Goal: Navigation & Orientation: Find specific page/section

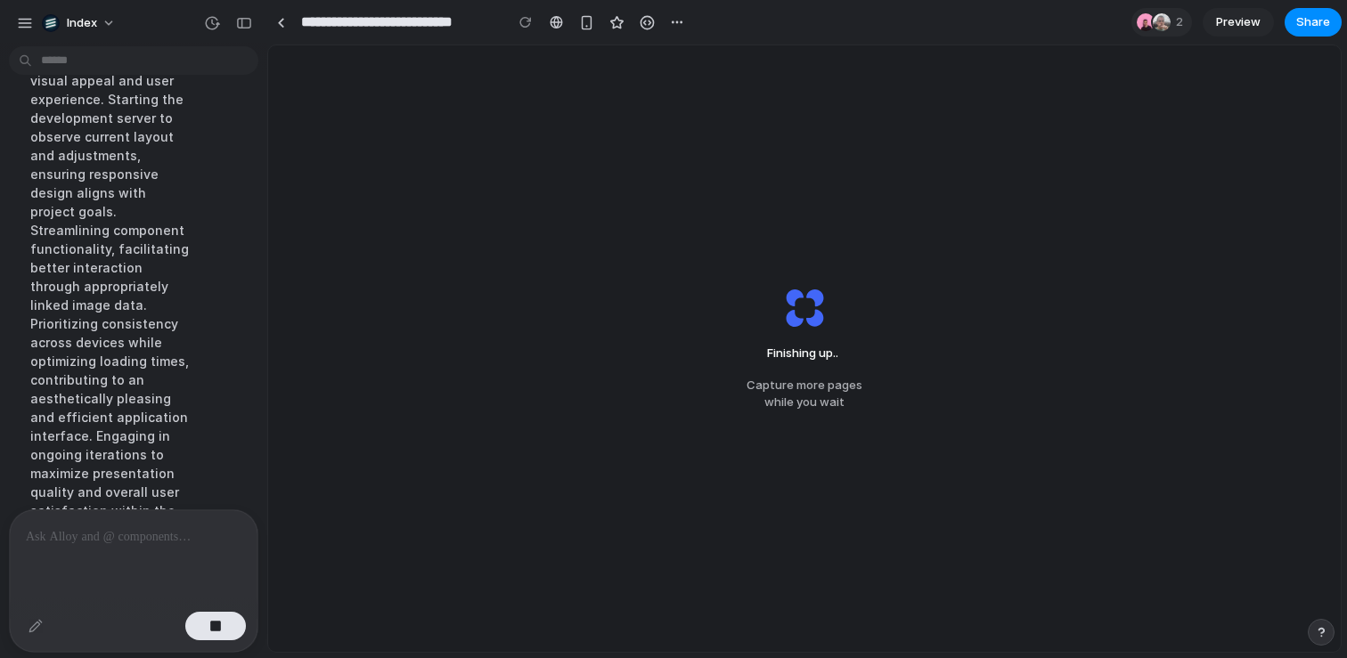
scroll to position [2846, 0]
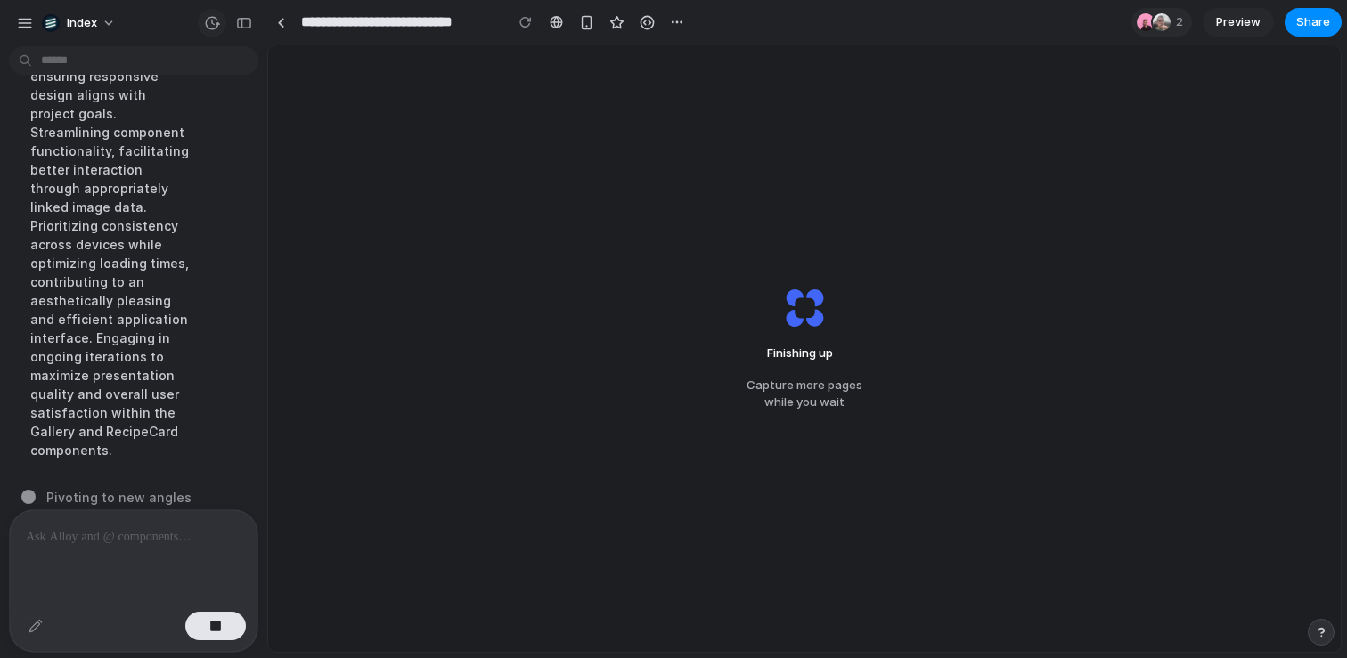
click at [208, 22] on div "button" at bounding box center [212, 23] width 16 height 16
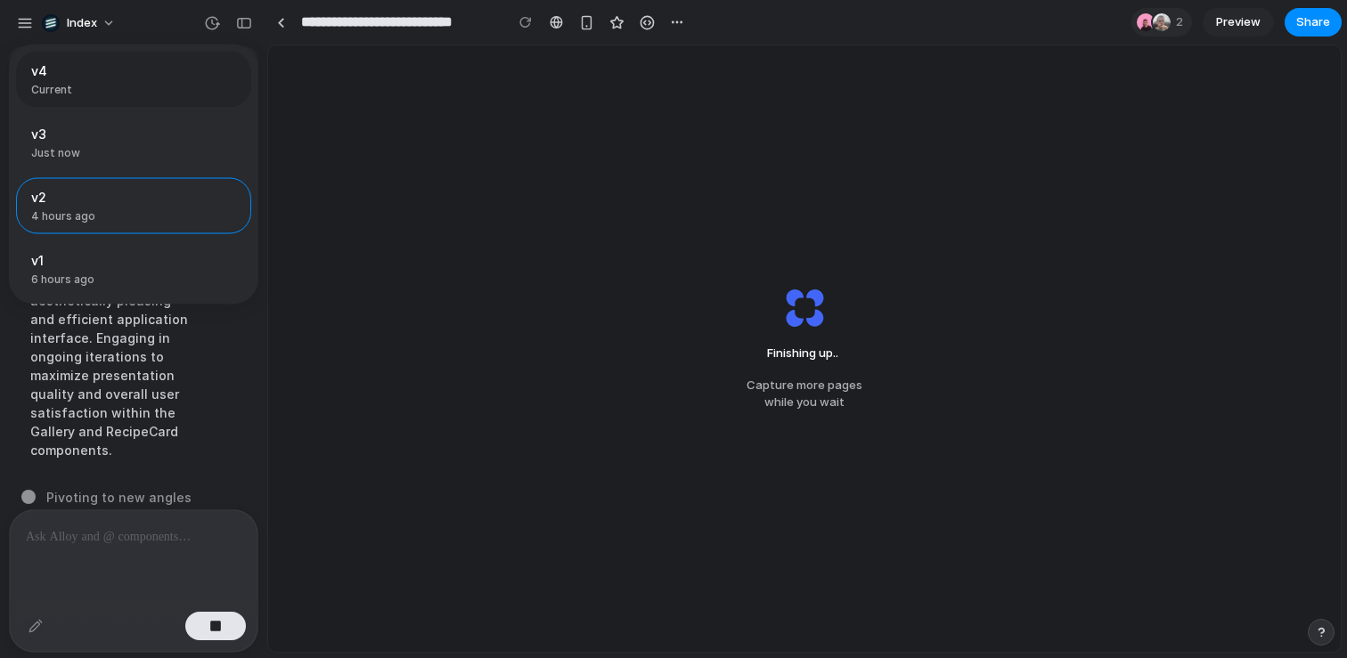
click at [141, 84] on span "Current" at bounding box center [128, 90] width 194 height 16
click at [141, 86] on span "Current" at bounding box center [128, 90] width 194 height 16
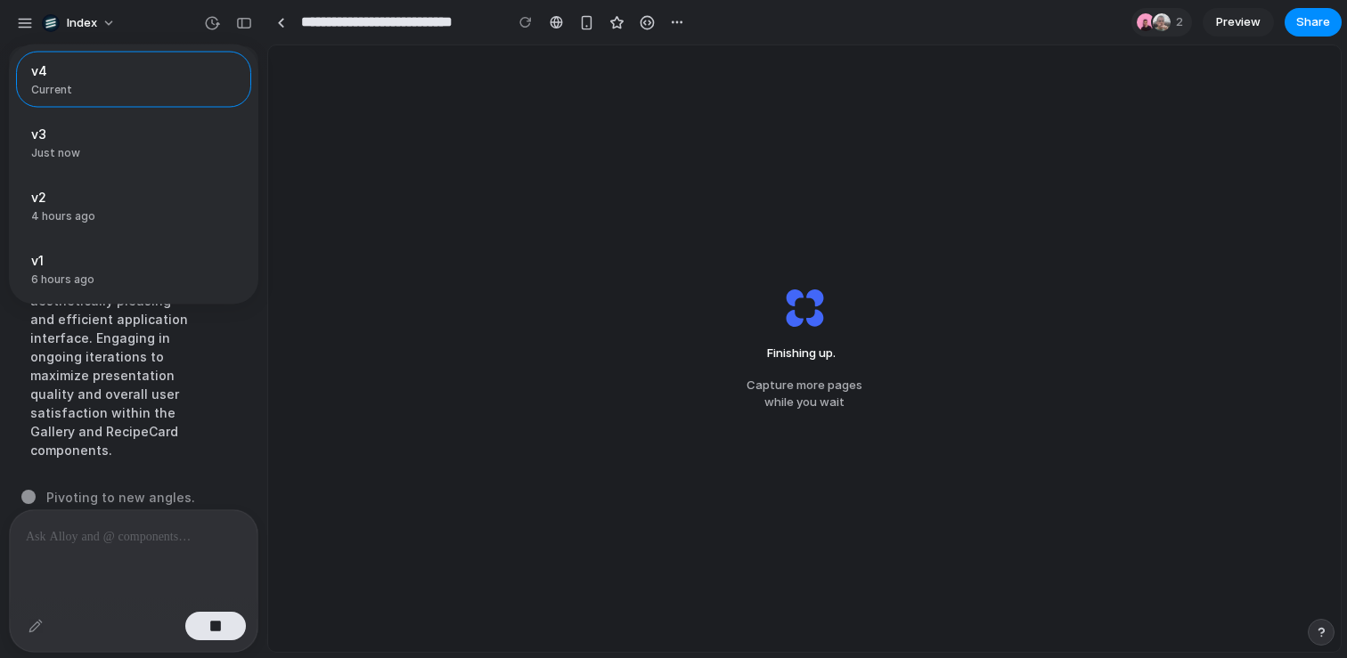
click at [211, 619] on div "v4 Current v3 Just now Restore v2 4 hours ago Restore v1 6 hours ago Restore" at bounding box center [673, 329] width 1347 height 658
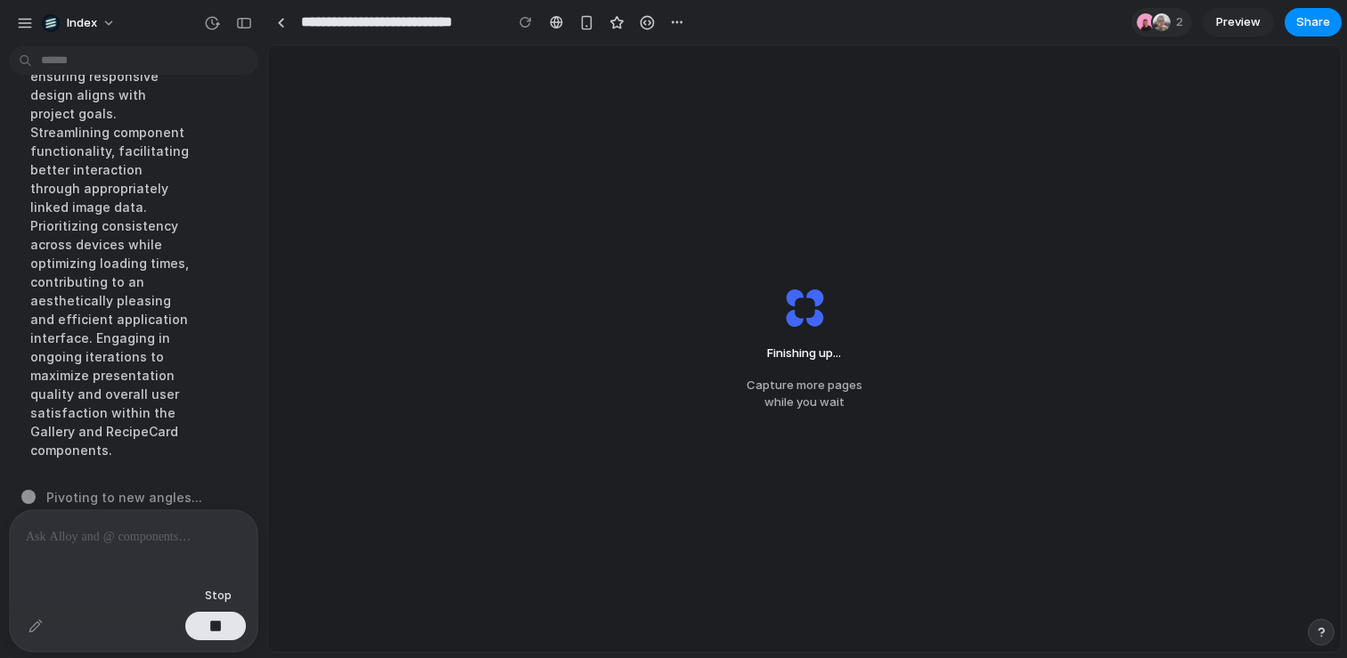
click at [211, 620] on div "button" at bounding box center [215, 626] width 12 height 12
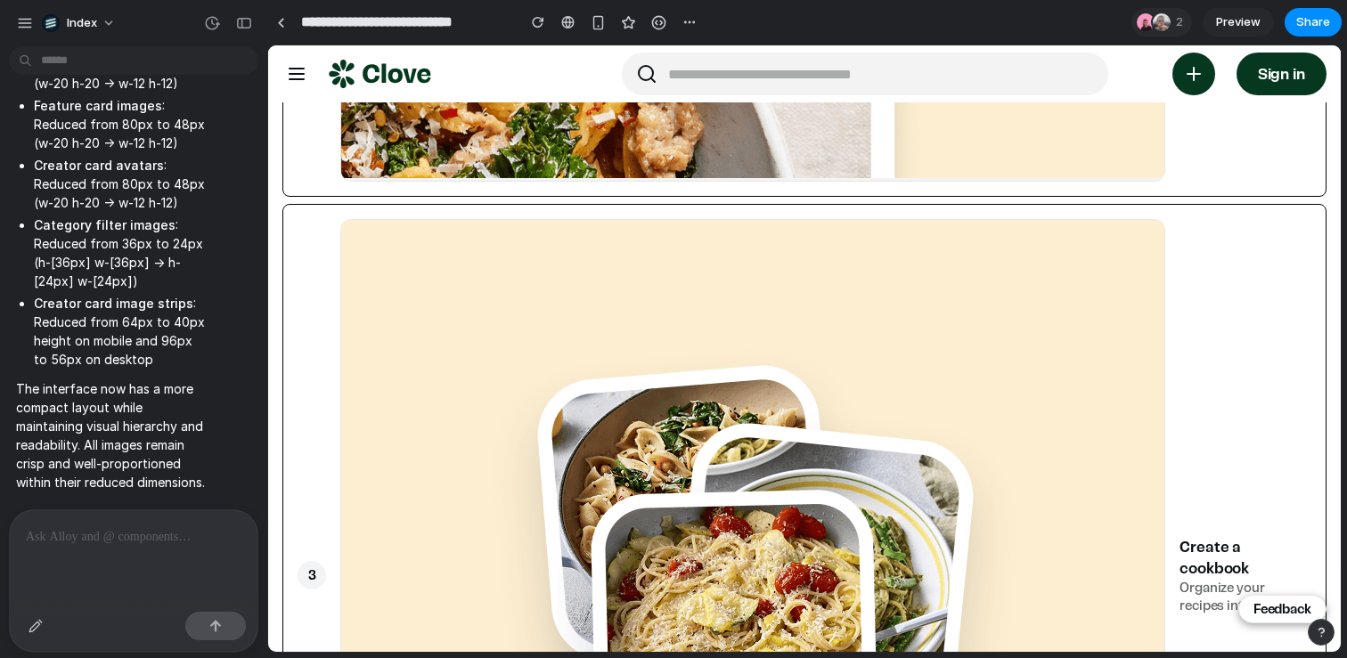
scroll to position [2072, 0]
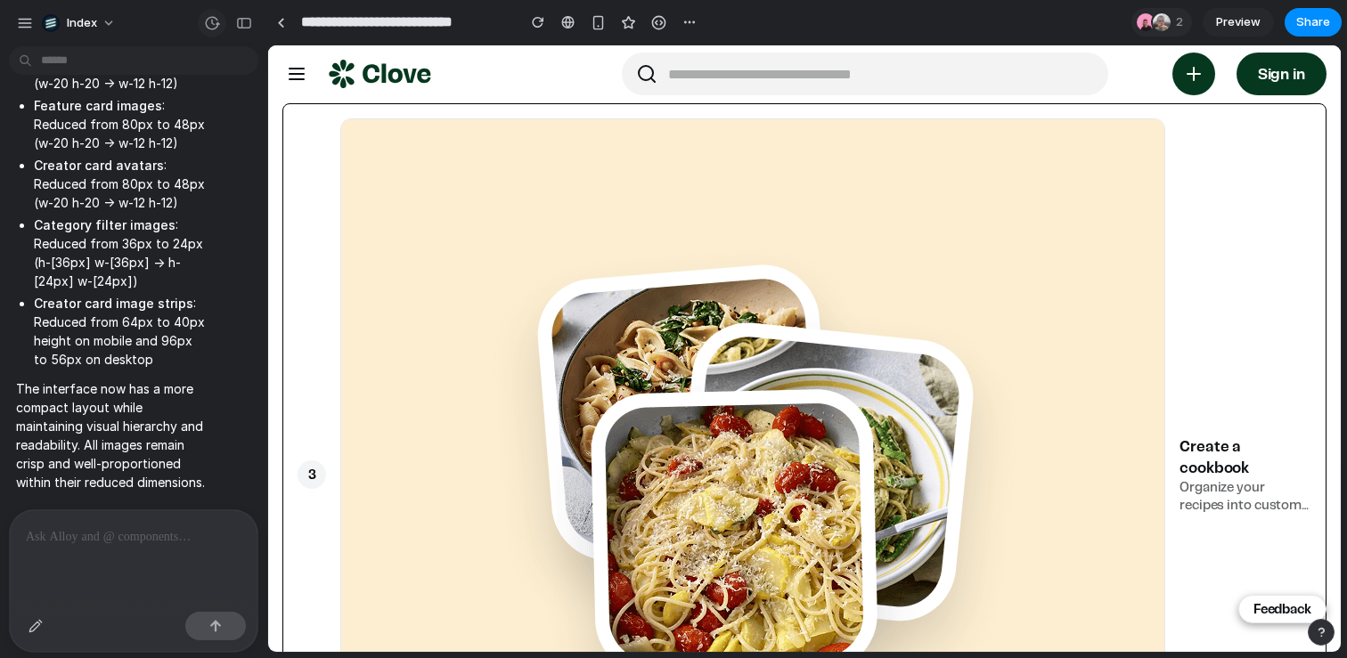
click at [214, 26] on div "button" at bounding box center [212, 23] width 16 height 16
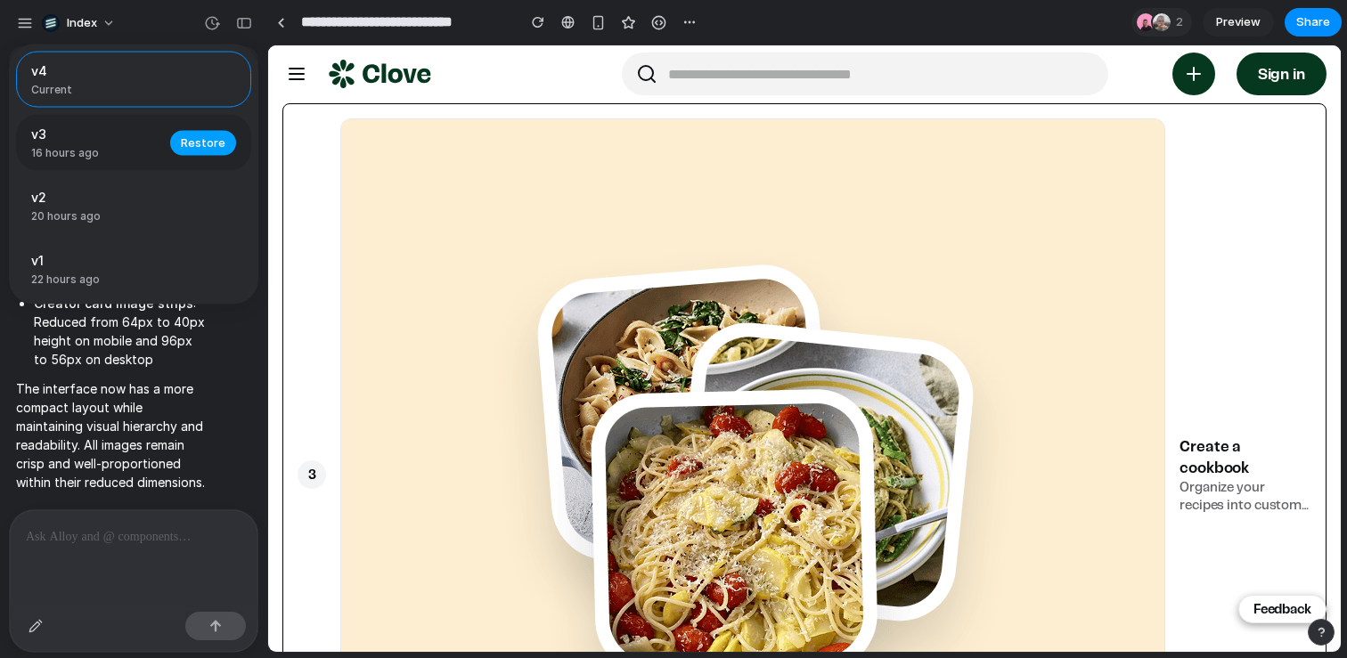
click at [192, 145] on span "Restore" at bounding box center [203, 143] width 45 height 18
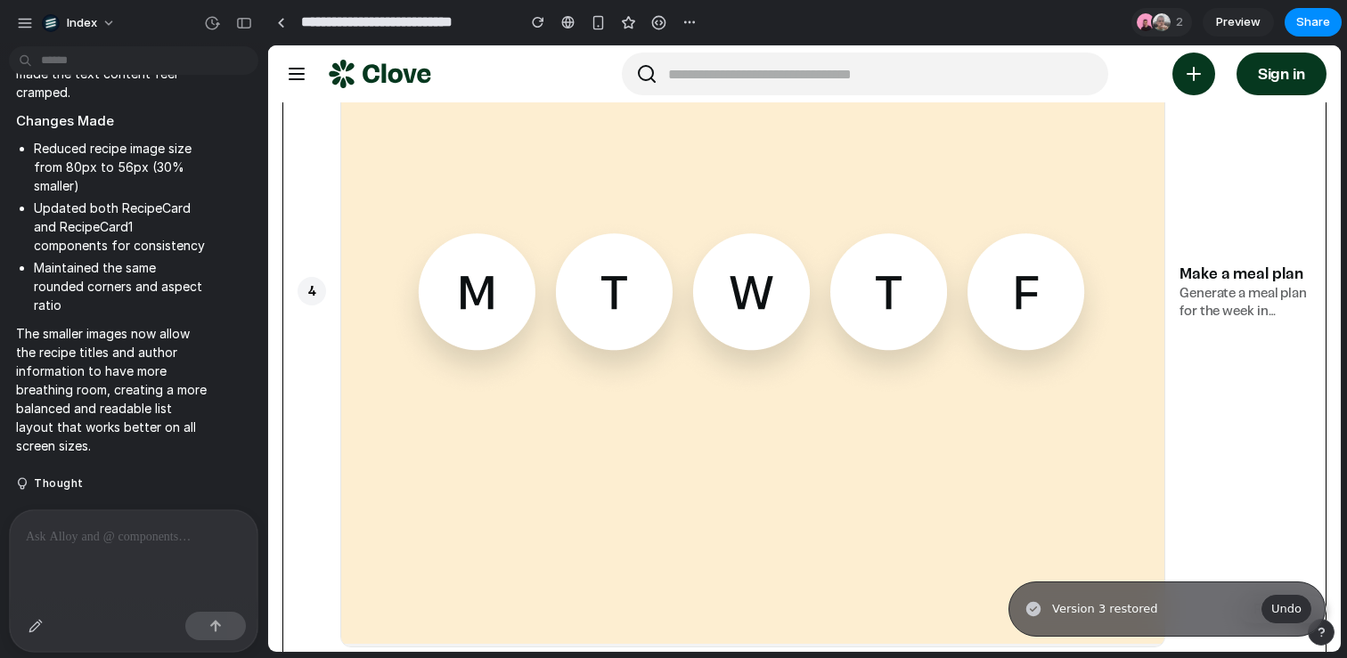
scroll to position [3096, 0]
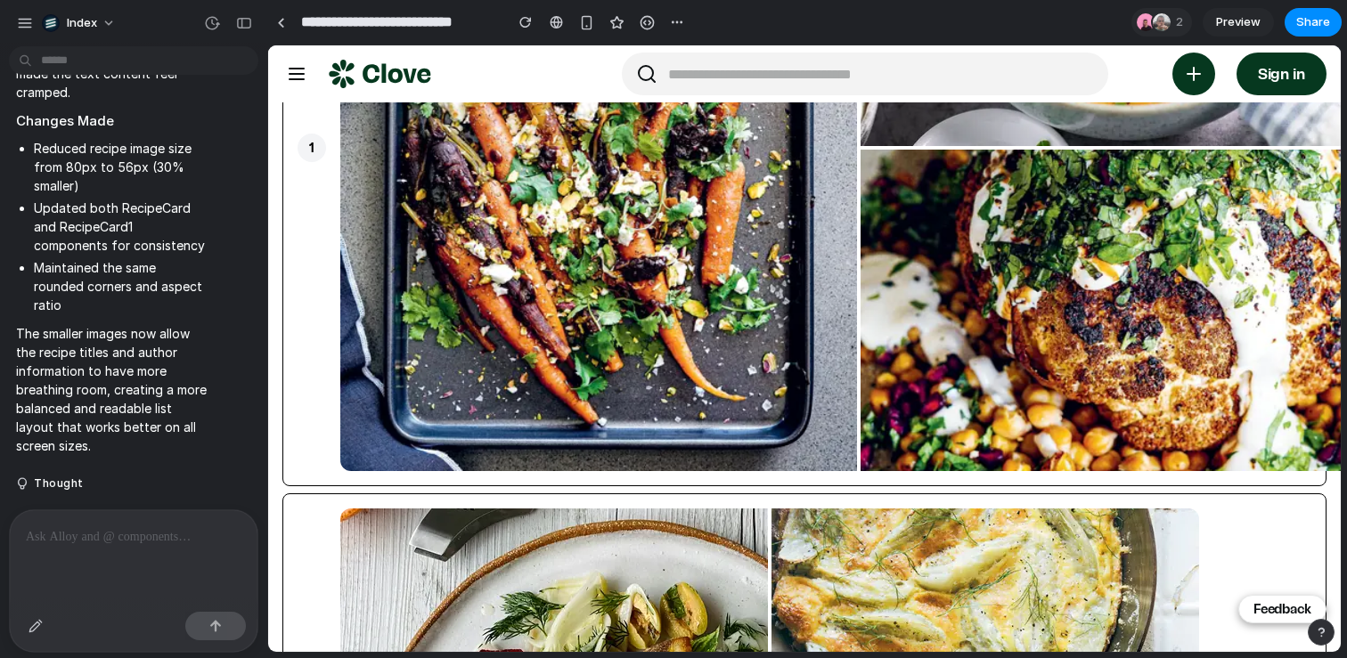
scroll to position [4689, 0]
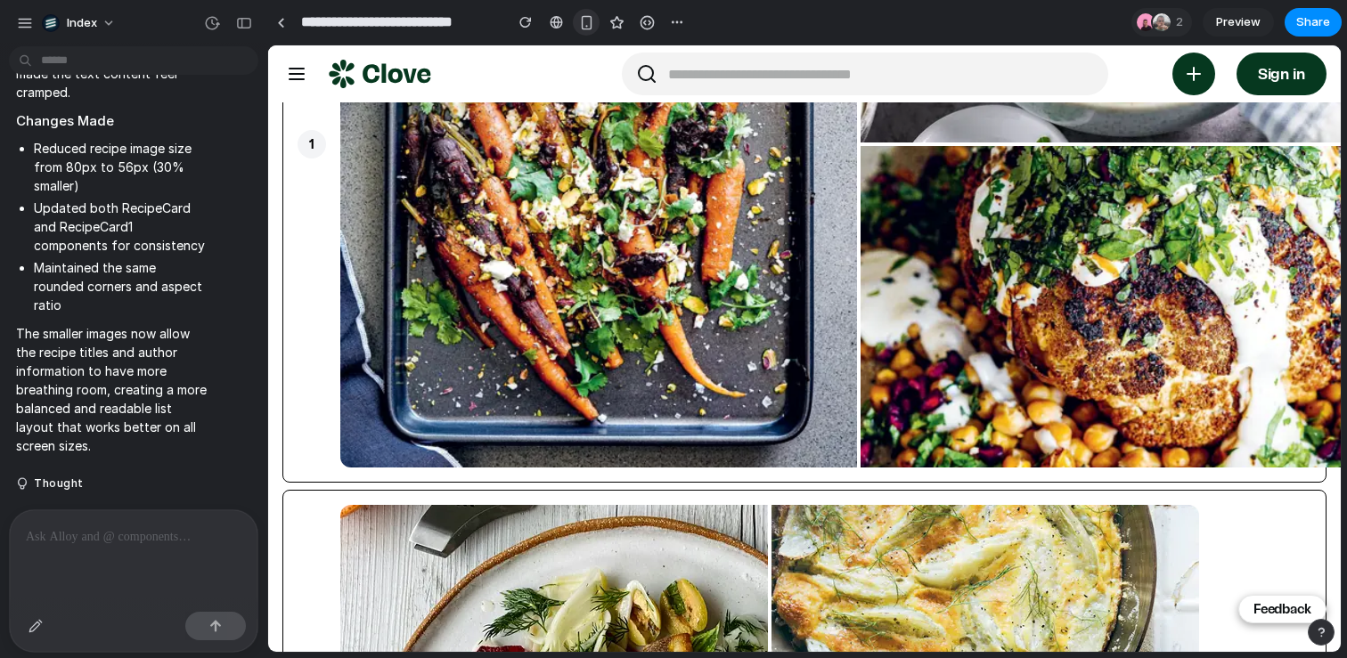
click at [585, 24] on div "button" at bounding box center [586, 22] width 15 height 15
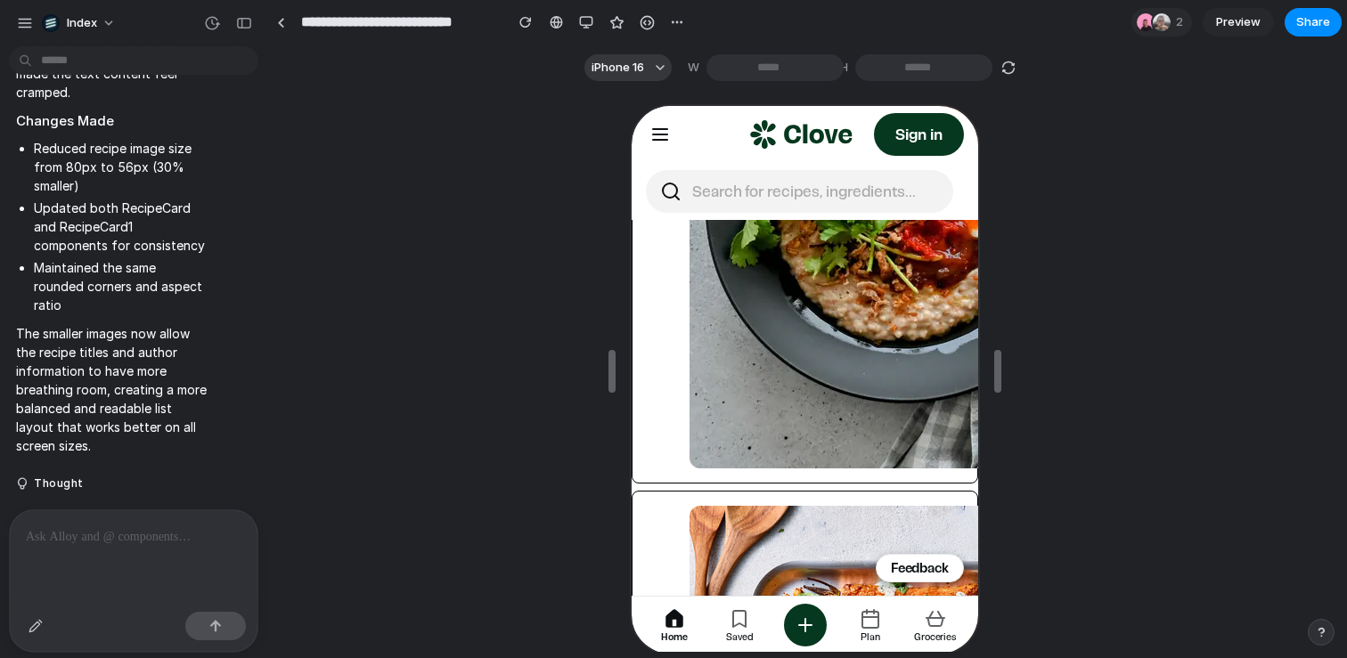
scroll to position [5400, 0]
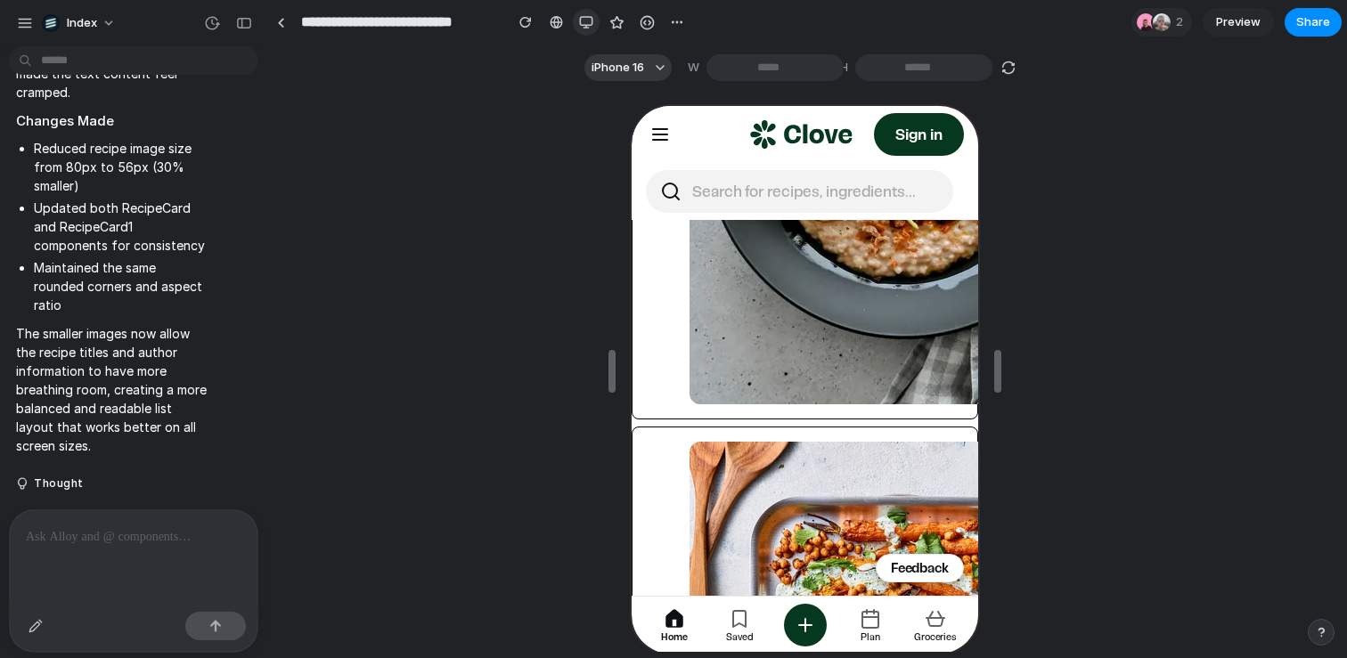
click at [592, 14] on button "button" at bounding box center [586, 22] width 27 height 27
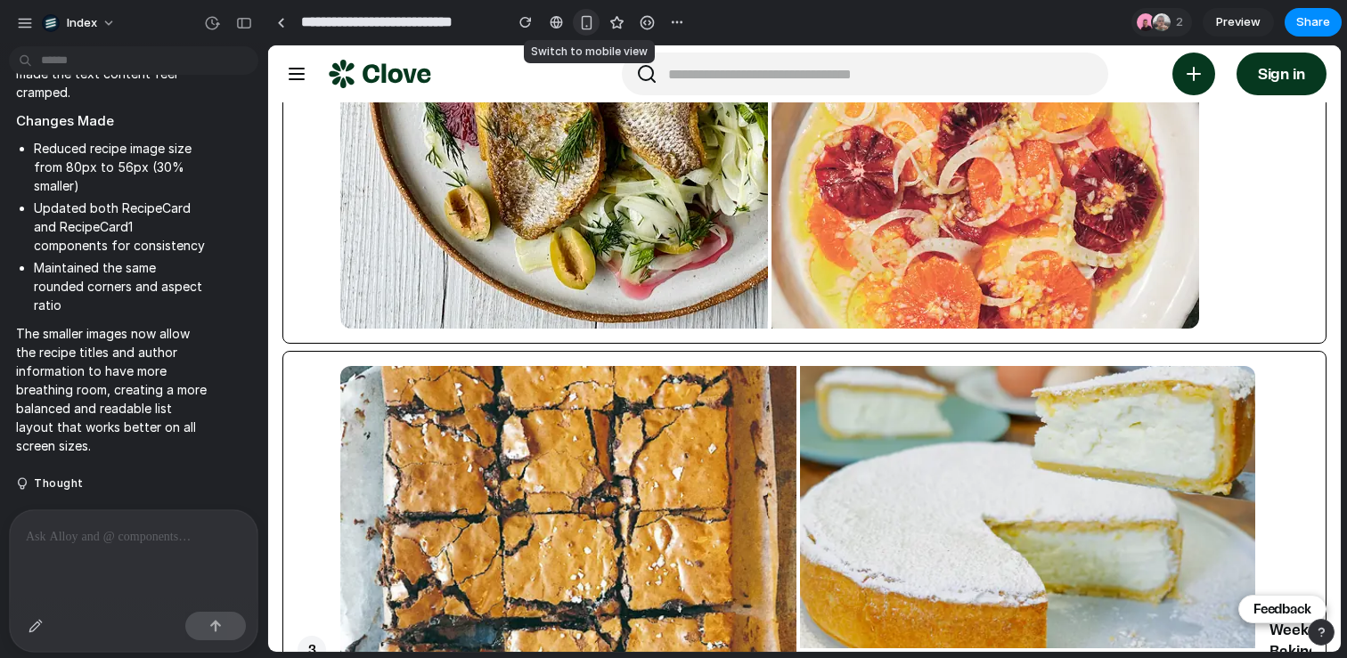
scroll to position [5228, 0]
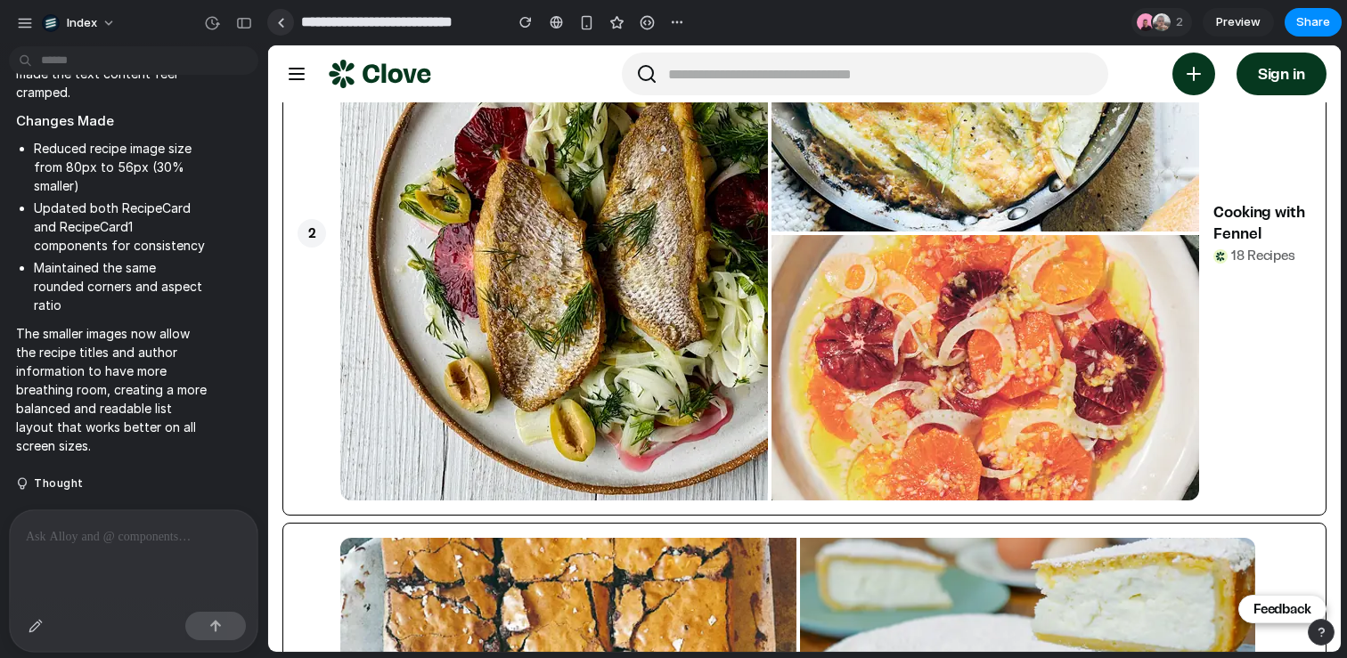
click at [288, 21] on link at bounding box center [280, 22] width 27 height 27
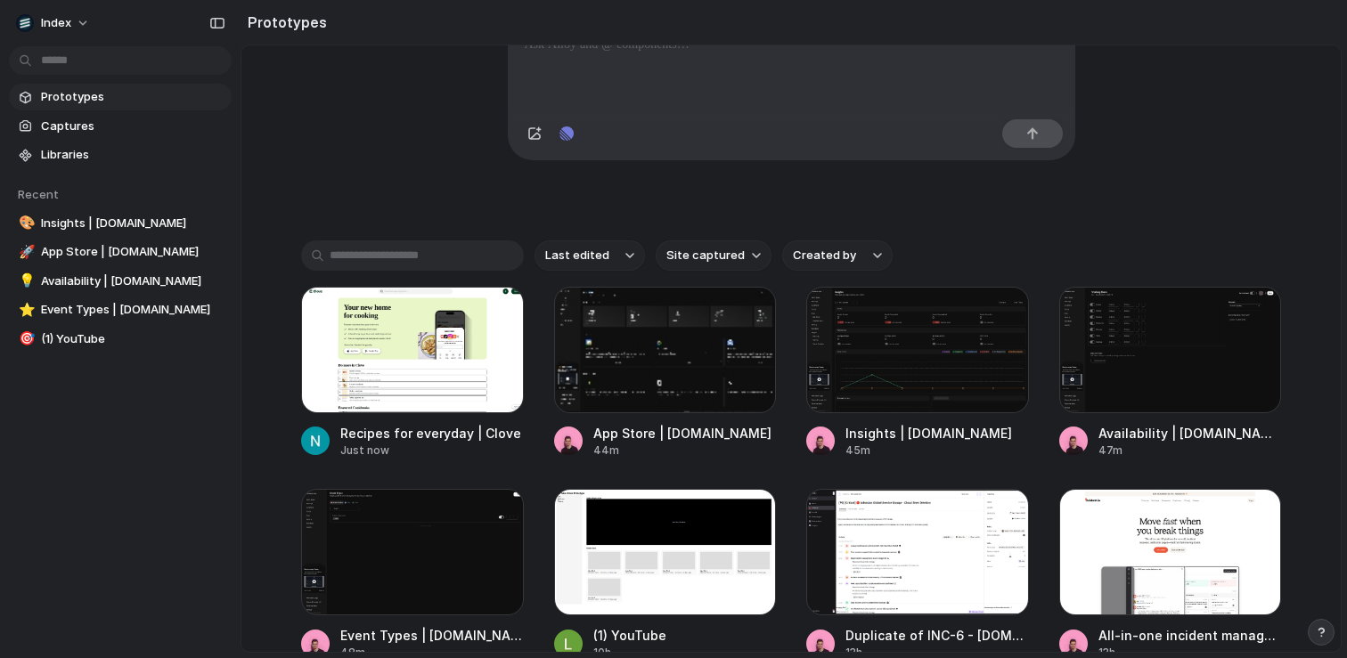
scroll to position [246, 0]
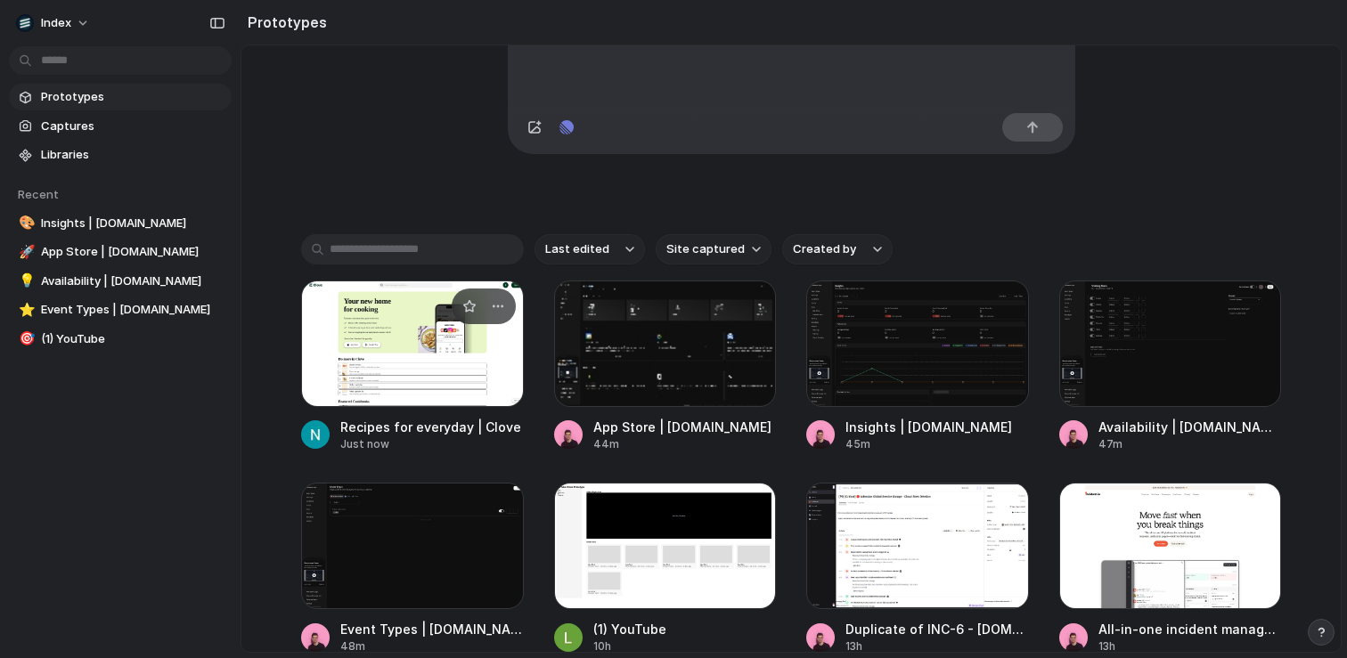
click at [406, 371] on div at bounding box center [412, 344] width 223 height 126
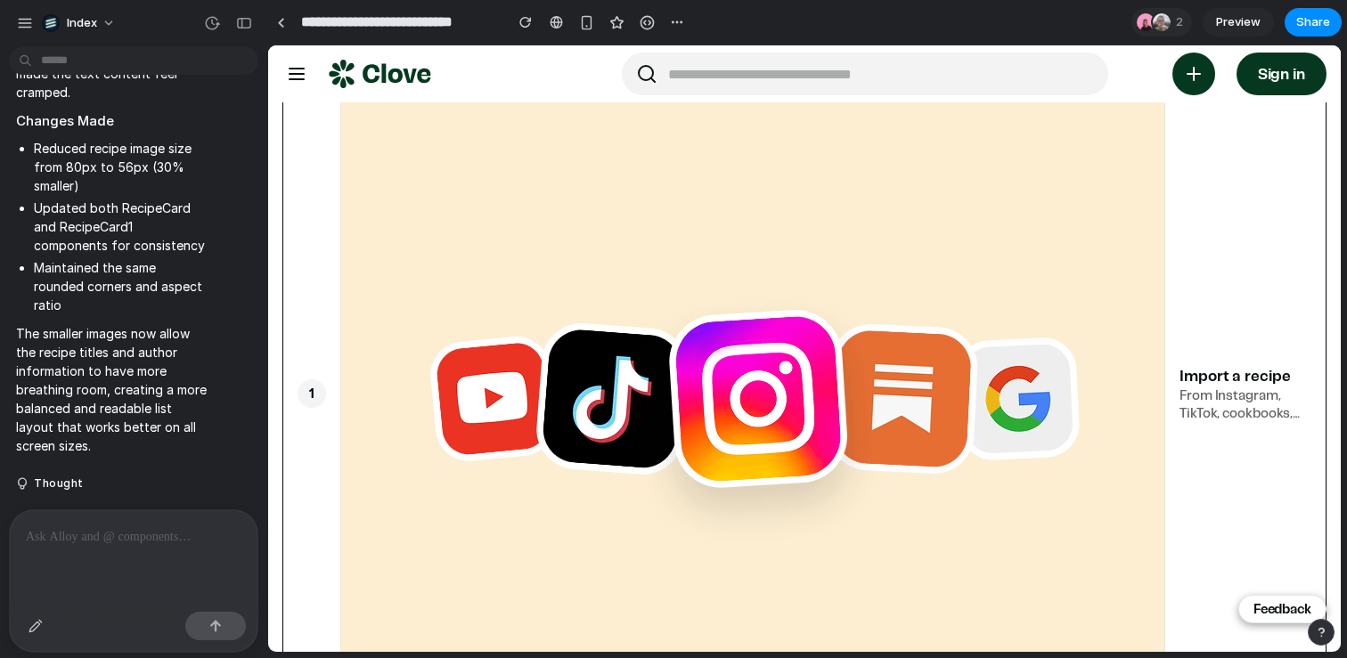
scroll to position [652, 0]
click at [33, 631] on div "button" at bounding box center [36, 626] width 14 height 14
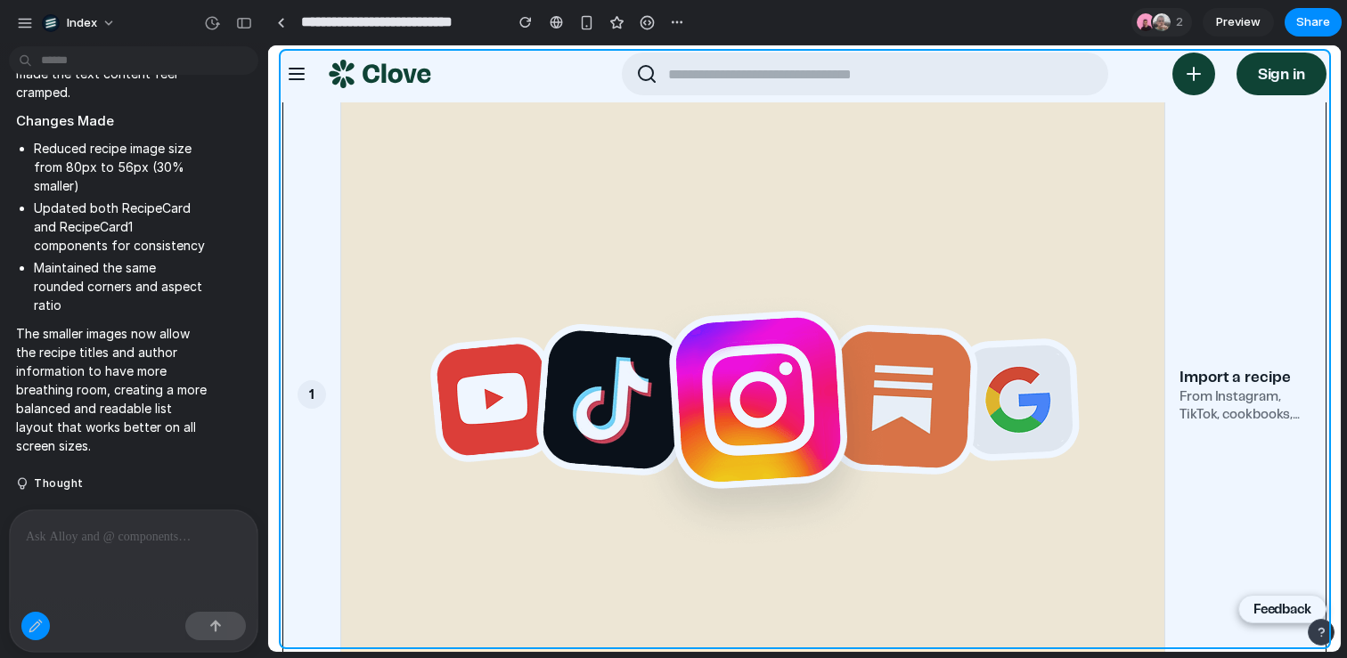
click at [314, 274] on div at bounding box center [805, 349] width 1072 height 606
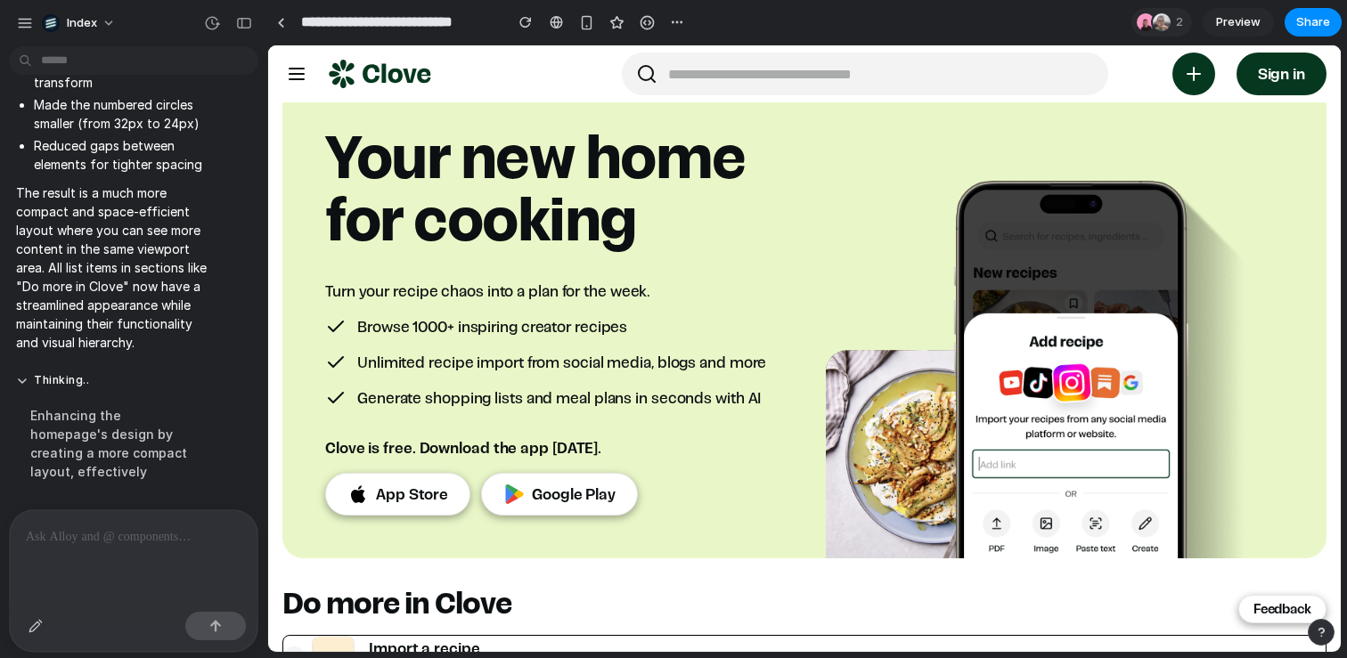
scroll to position [0, 0]
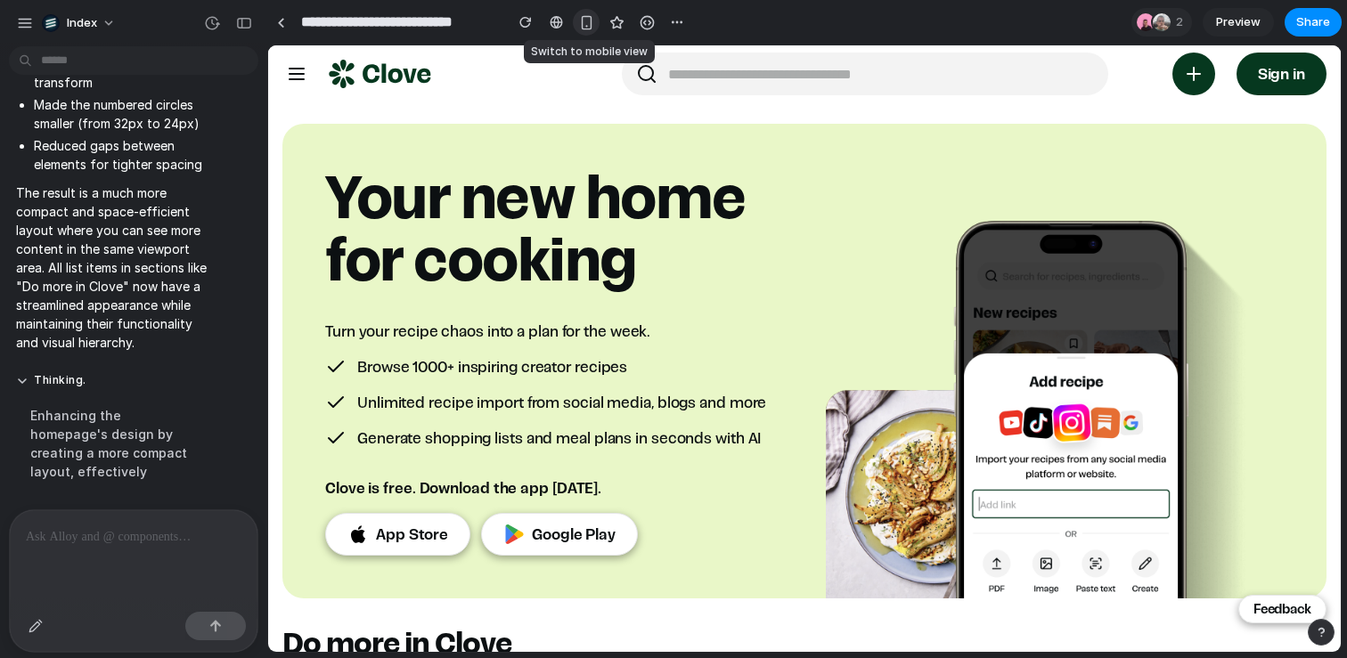
click at [586, 13] on button "button" at bounding box center [586, 22] width 27 height 27
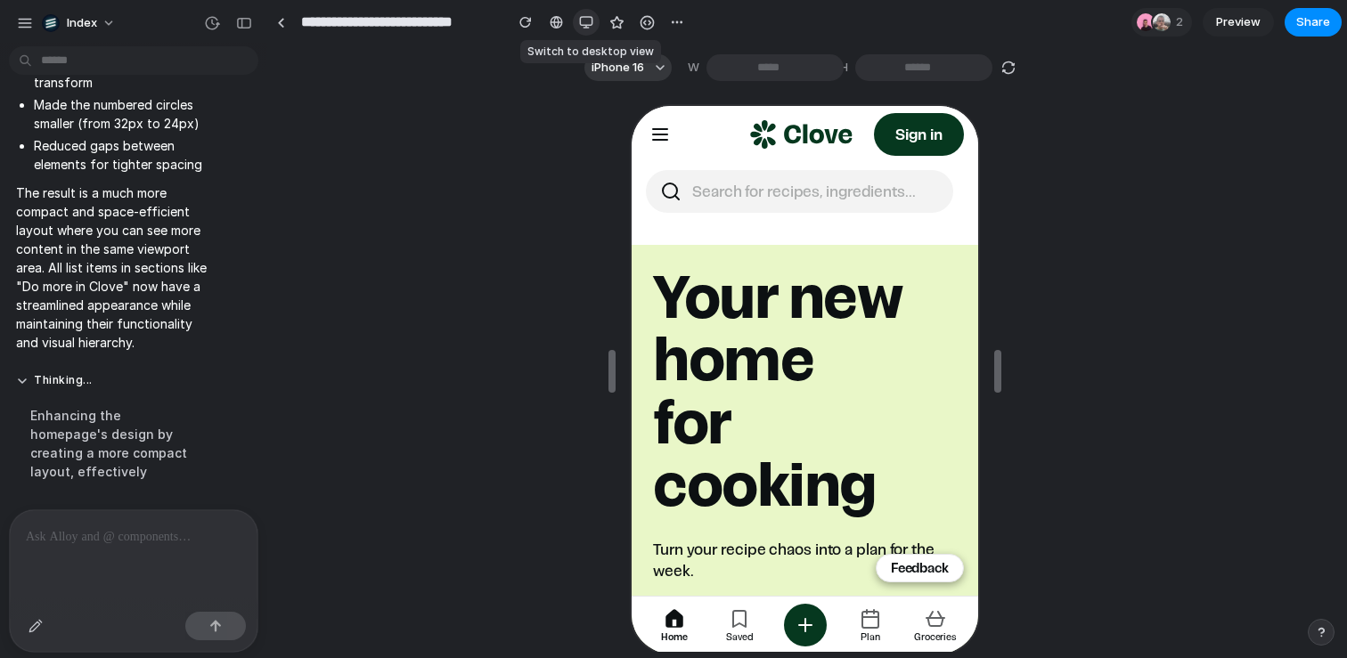
click at [584, 30] on button "button" at bounding box center [586, 22] width 27 height 27
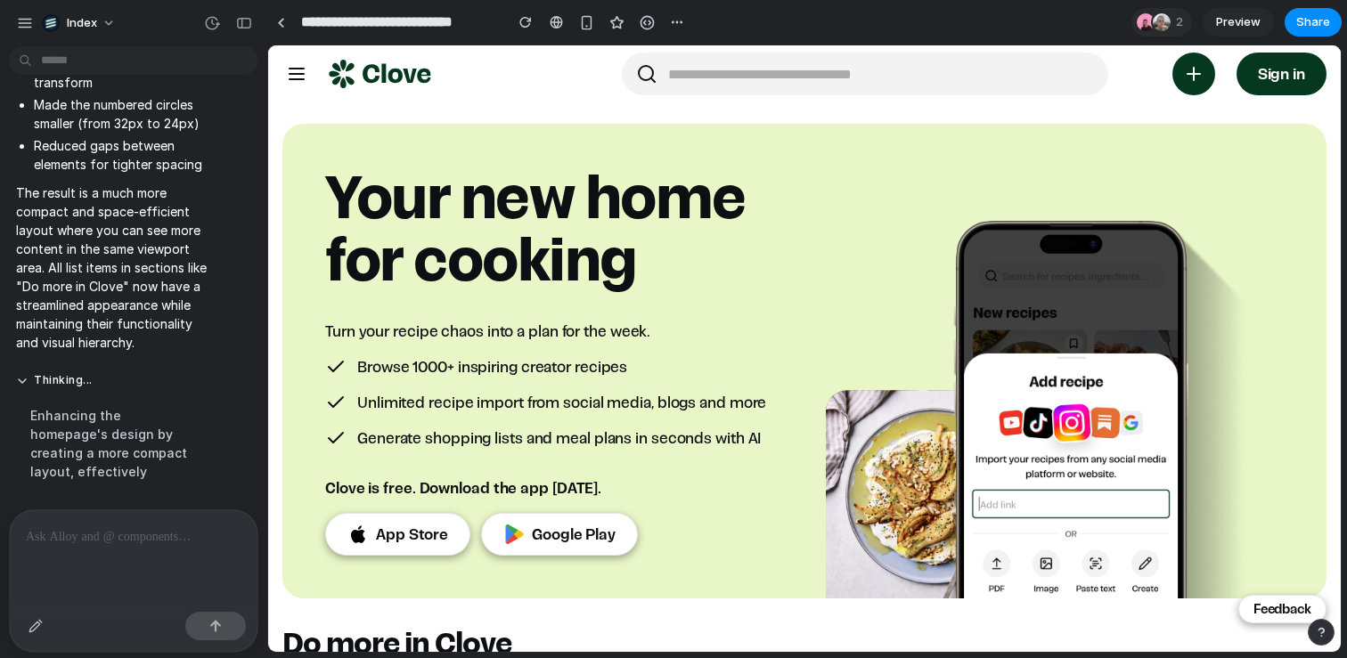
click at [1199, 75] on div at bounding box center [1193, 74] width 43 height 43
click at [799, 82] on input at bounding box center [884, 74] width 446 height 43
type input "*"
click at [539, 117] on div "Search for recipes, ingredients..." at bounding box center [804, 112] width 1073 height 21
click at [726, 83] on input at bounding box center [884, 74] width 446 height 43
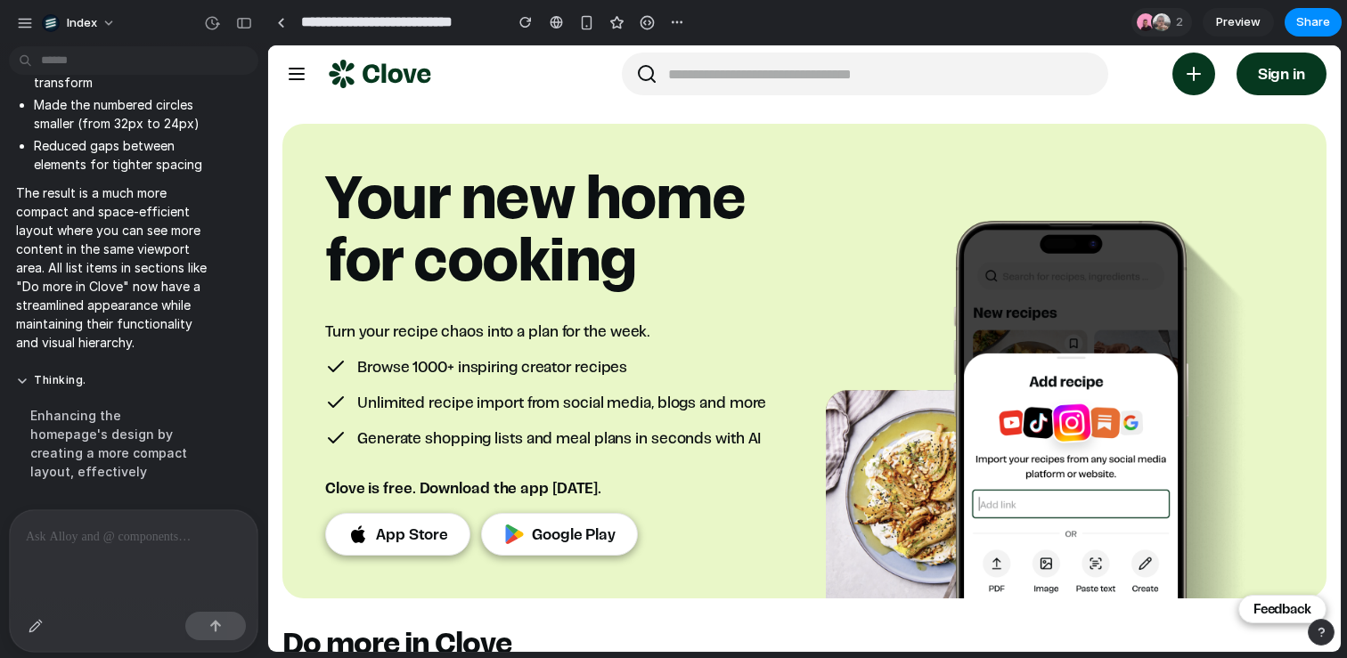
click at [564, 92] on div "Sign in" at bounding box center [804, 73] width 1073 height 57
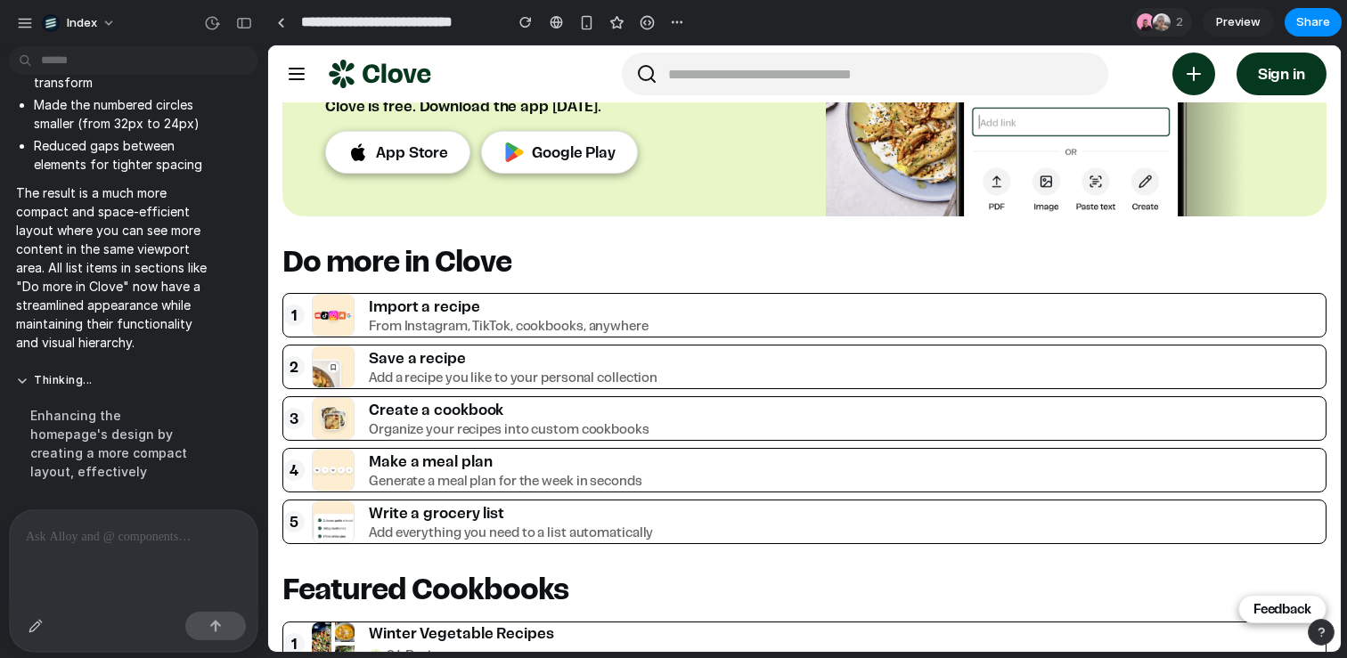
scroll to position [387, 0]
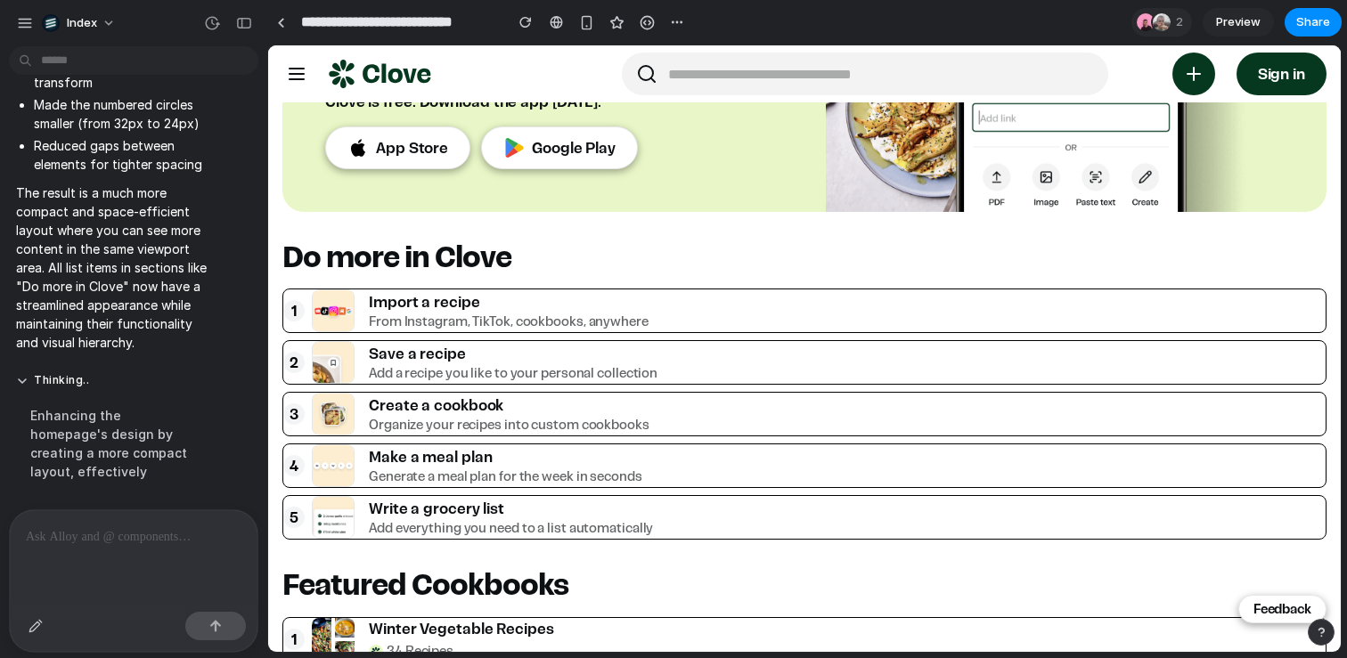
click at [133, 543] on p at bounding box center [134, 536] width 216 height 21
click at [32, 624] on div "button" at bounding box center [36, 626] width 14 height 14
click at [37, 631] on div "button" at bounding box center [36, 626] width 14 height 14
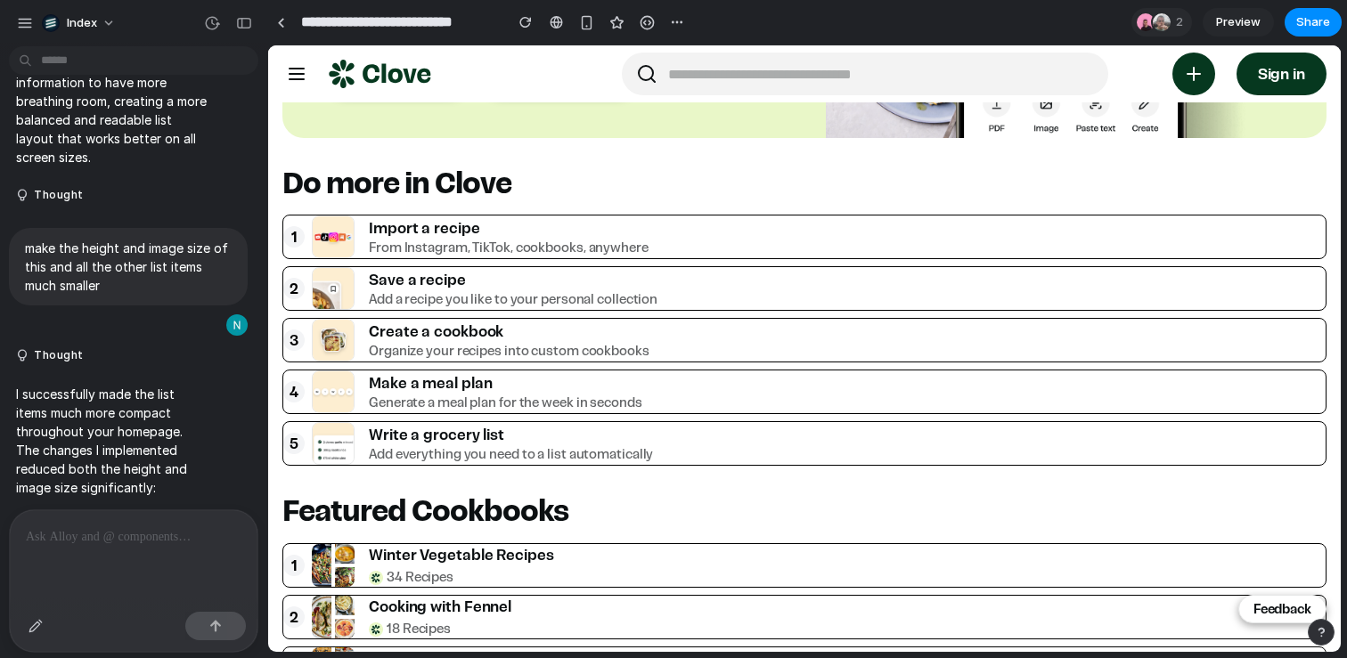
scroll to position [460, 0]
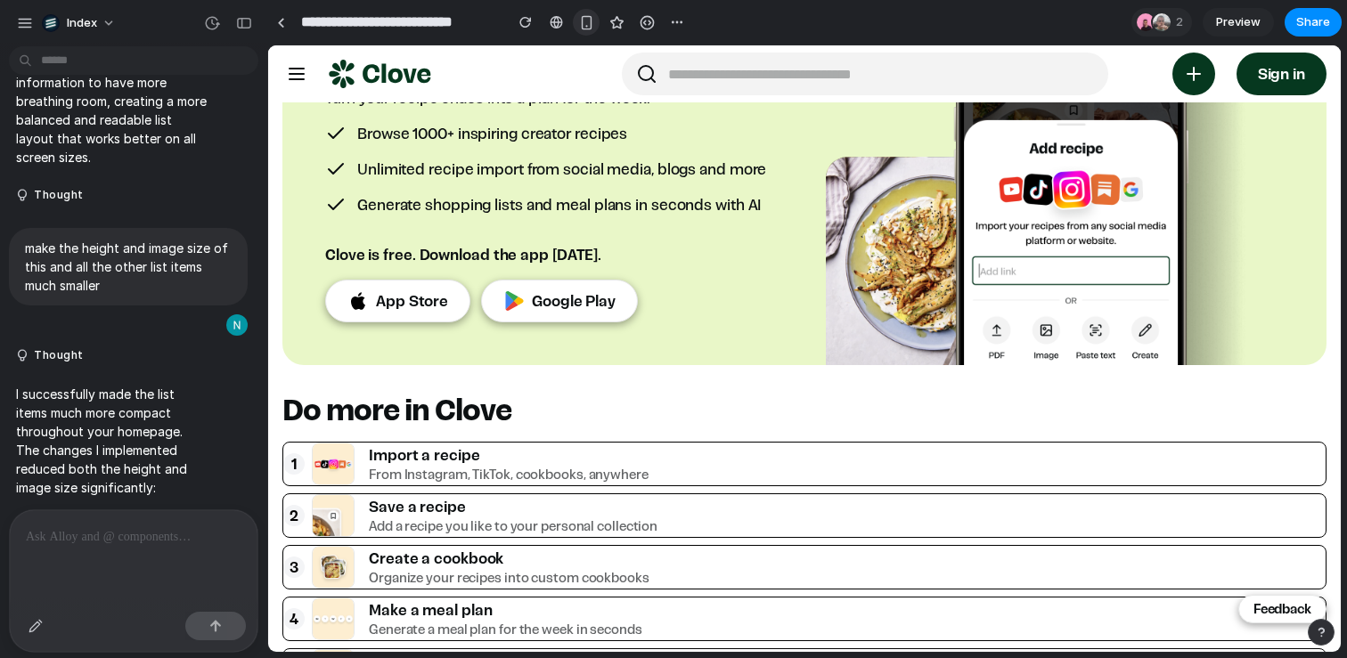
click at [585, 21] on div "button" at bounding box center [586, 22] width 15 height 15
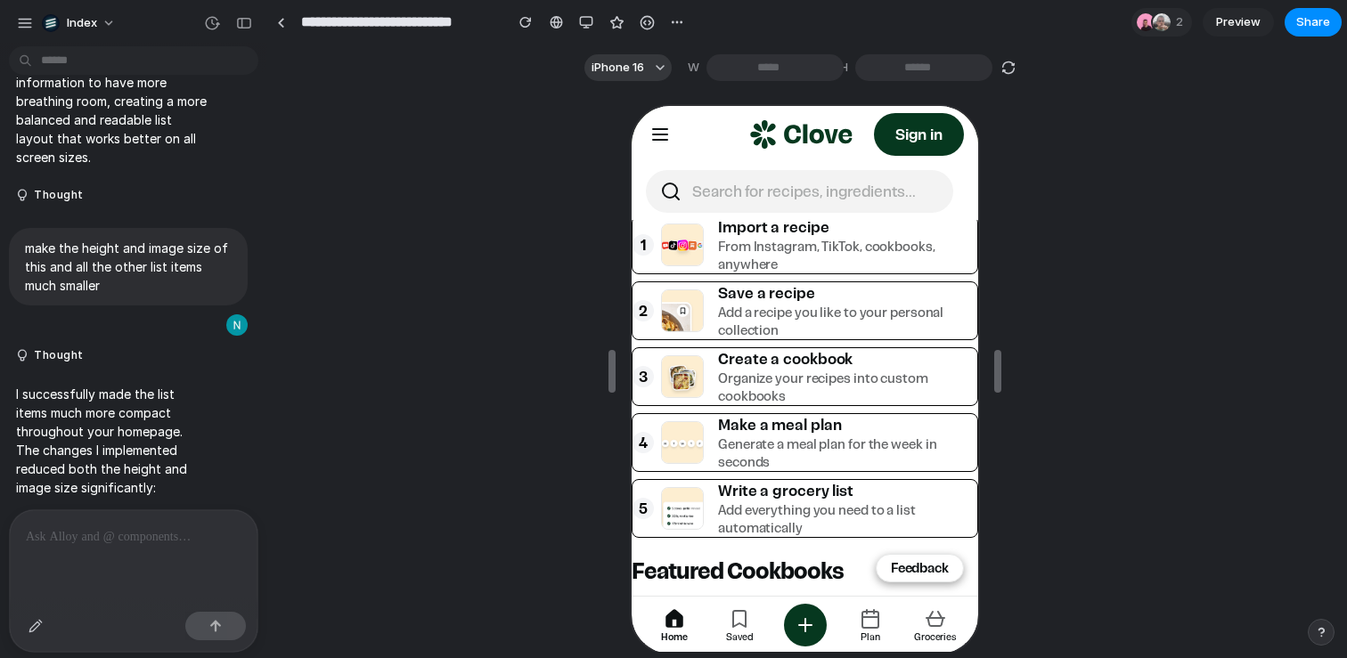
scroll to position [739, 0]
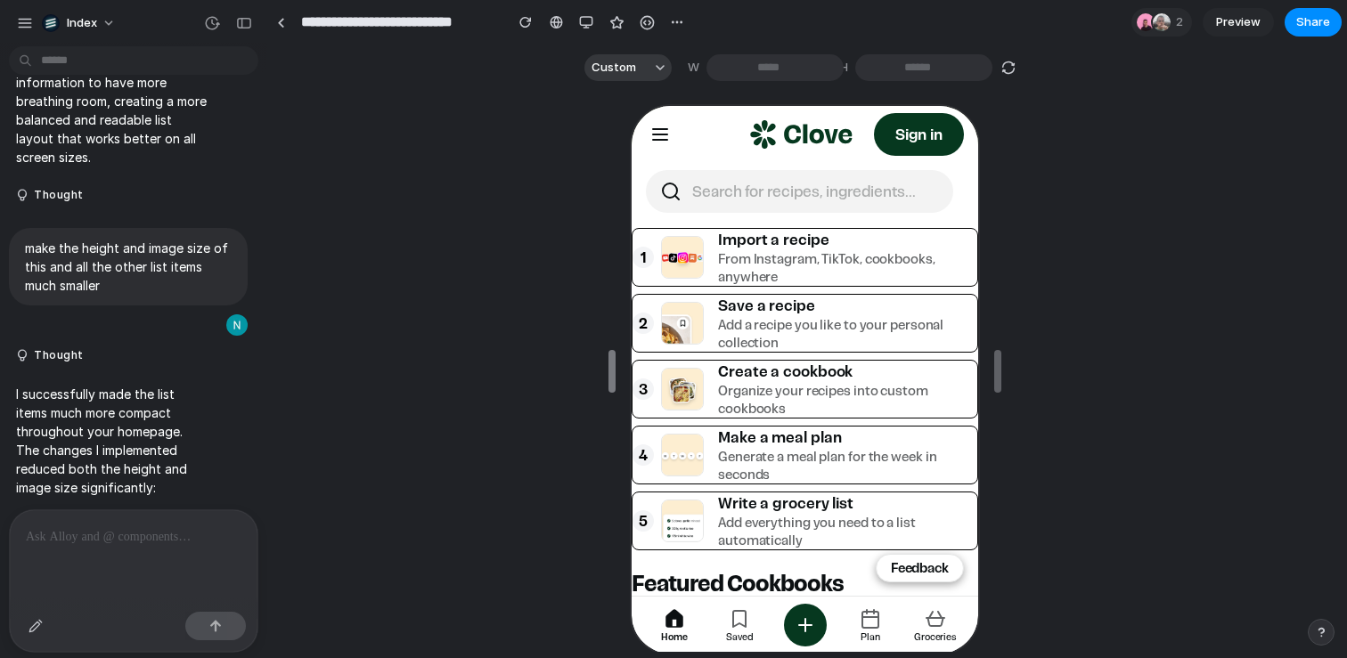
type input "***"
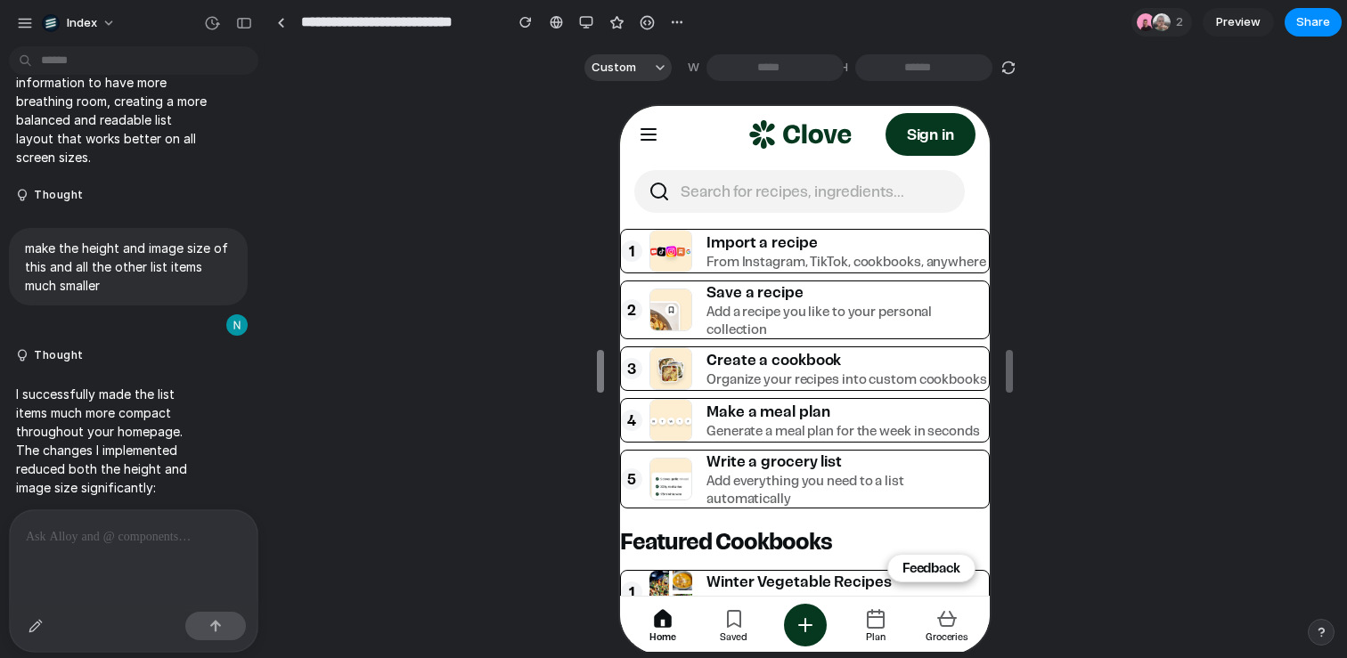
drag, startPoint x: 608, startPoint y: 377, endPoint x: 596, endPoint y: 377, distance: 11.6
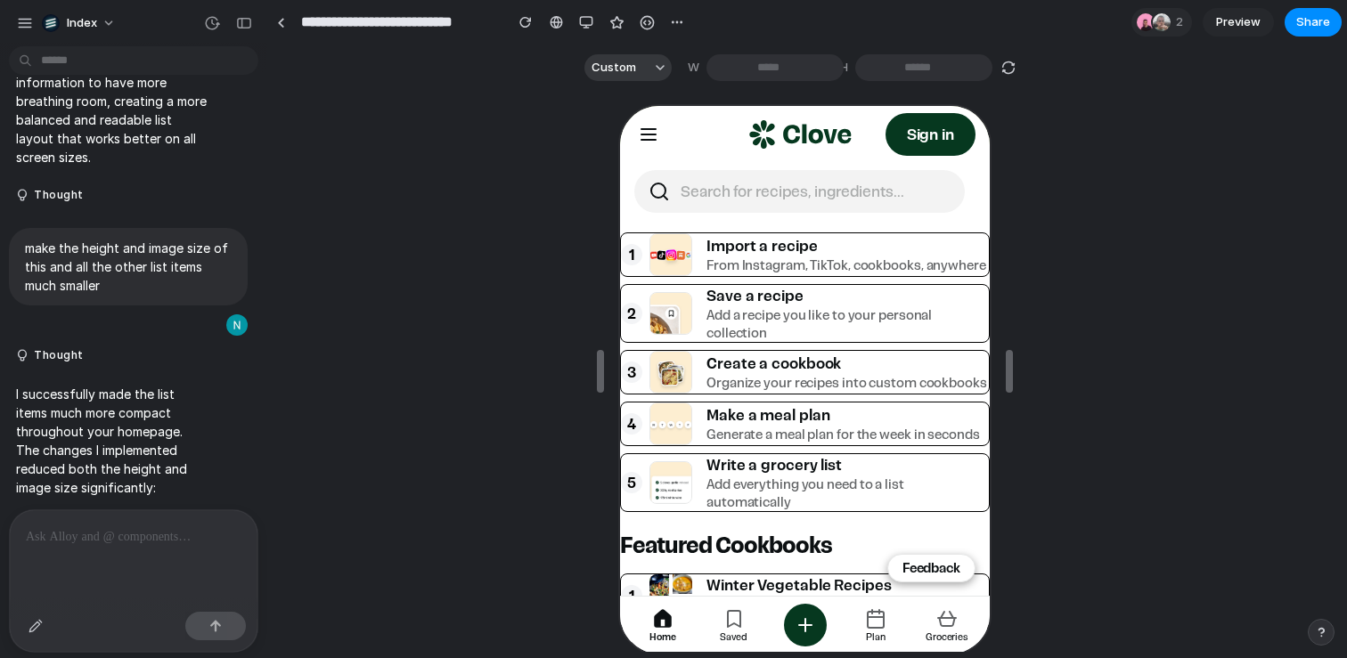
scroll to position [641, 0]
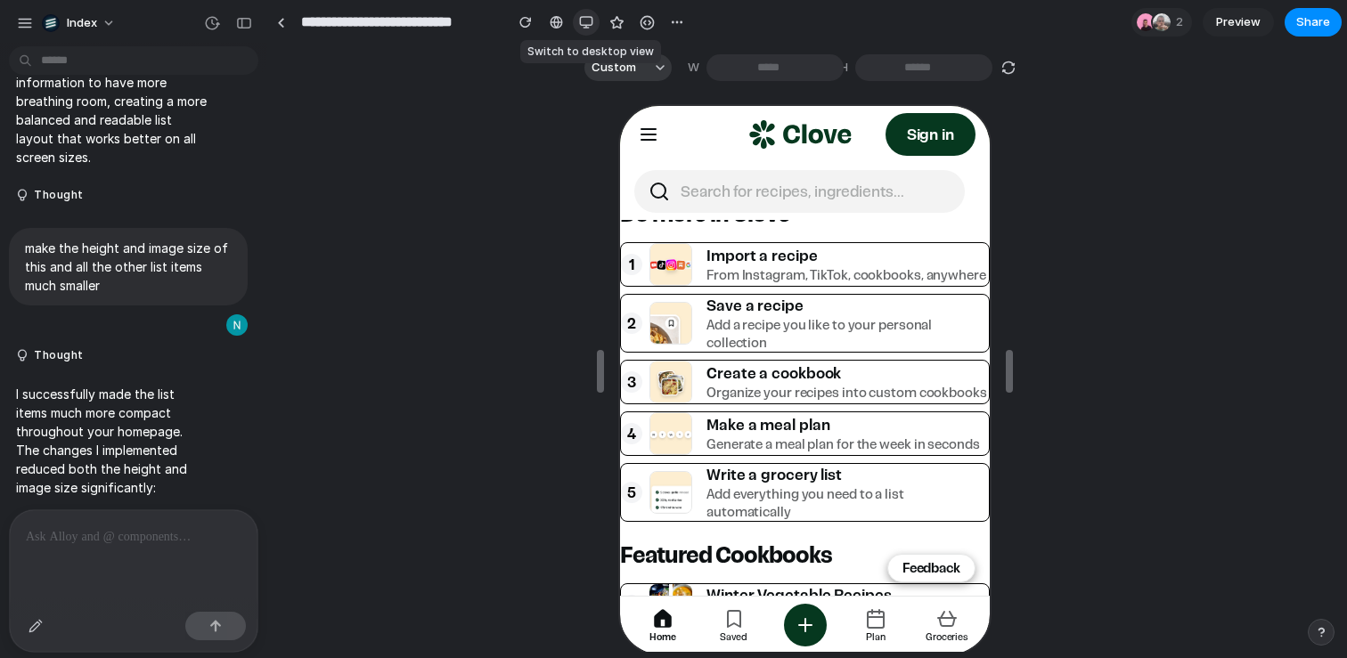
click at [588, 29] on button "button" at bounding box center [586, 22] width 27 height 27
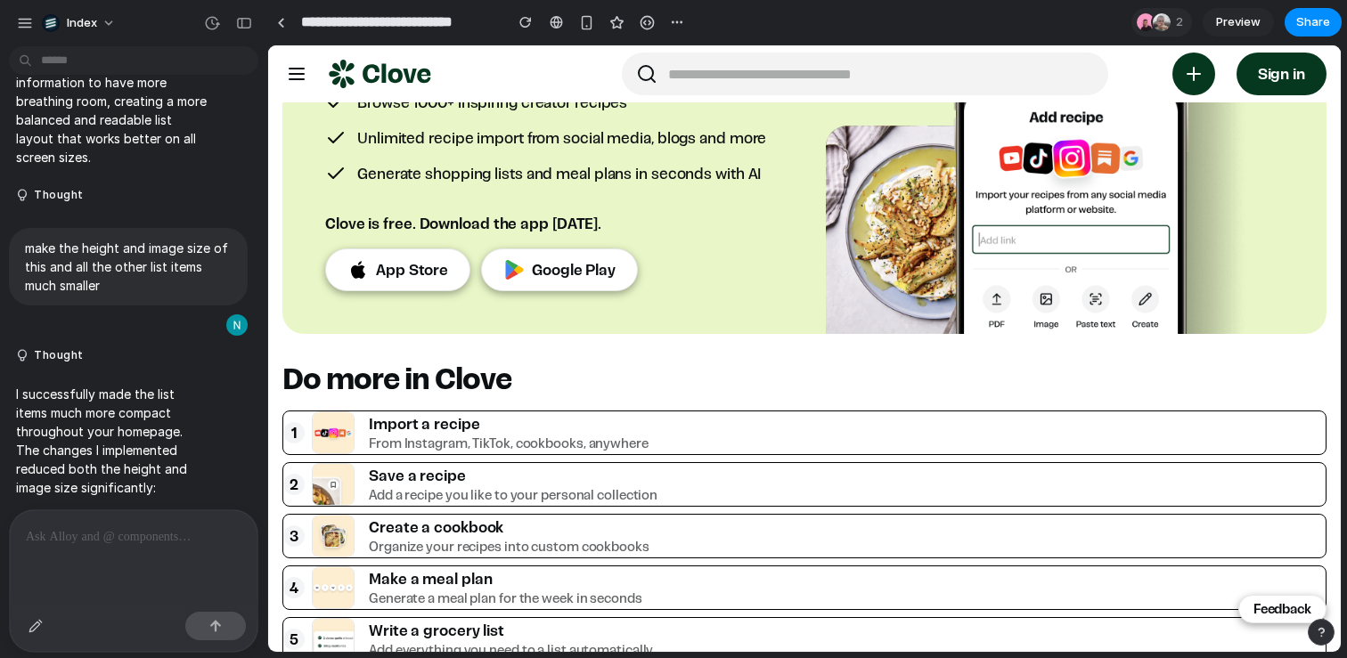
scroll to position [0, 0]
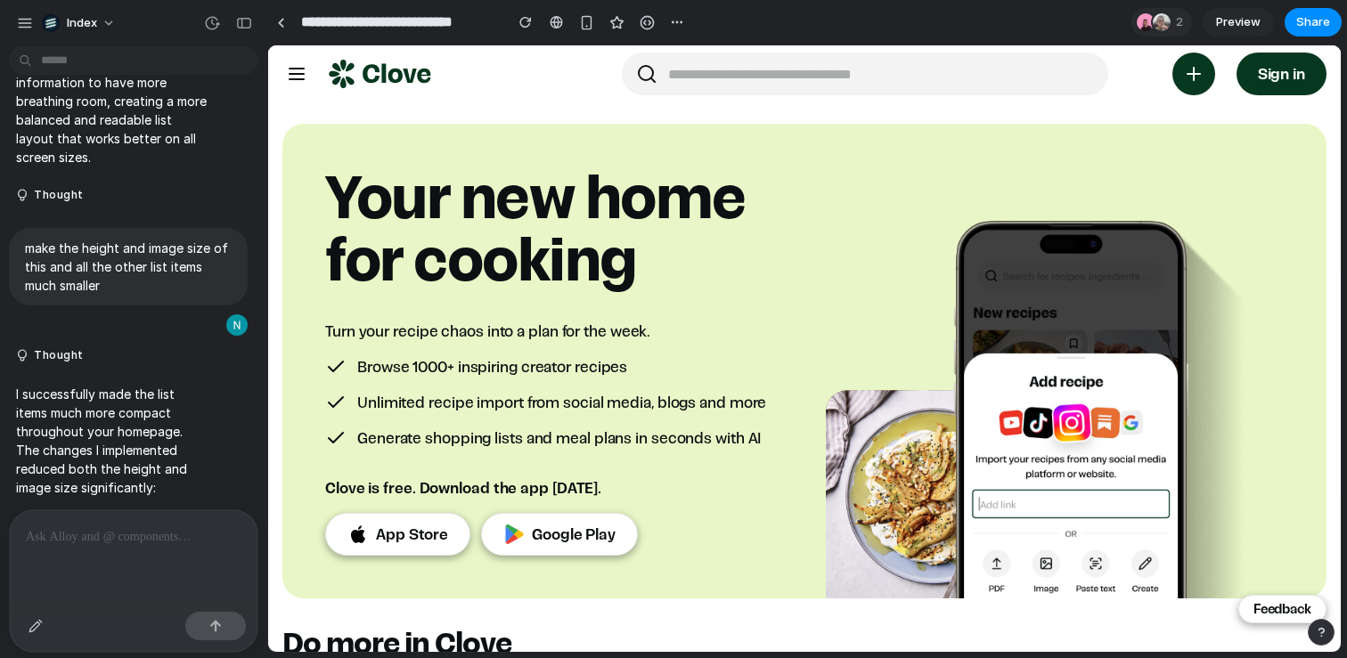
click at [295, 78] on div at bounding box center [296, 74] width 43 height 43
click at [297, 79] on div at bounding box center [296, 74] width 43 height 43
click at [1270, 76] on span "Sign in" at bounding box center [1281, 73] width 47 height 21
click at [580, 17] on div "button" at bounding box center [586, 22] width 15 height 15
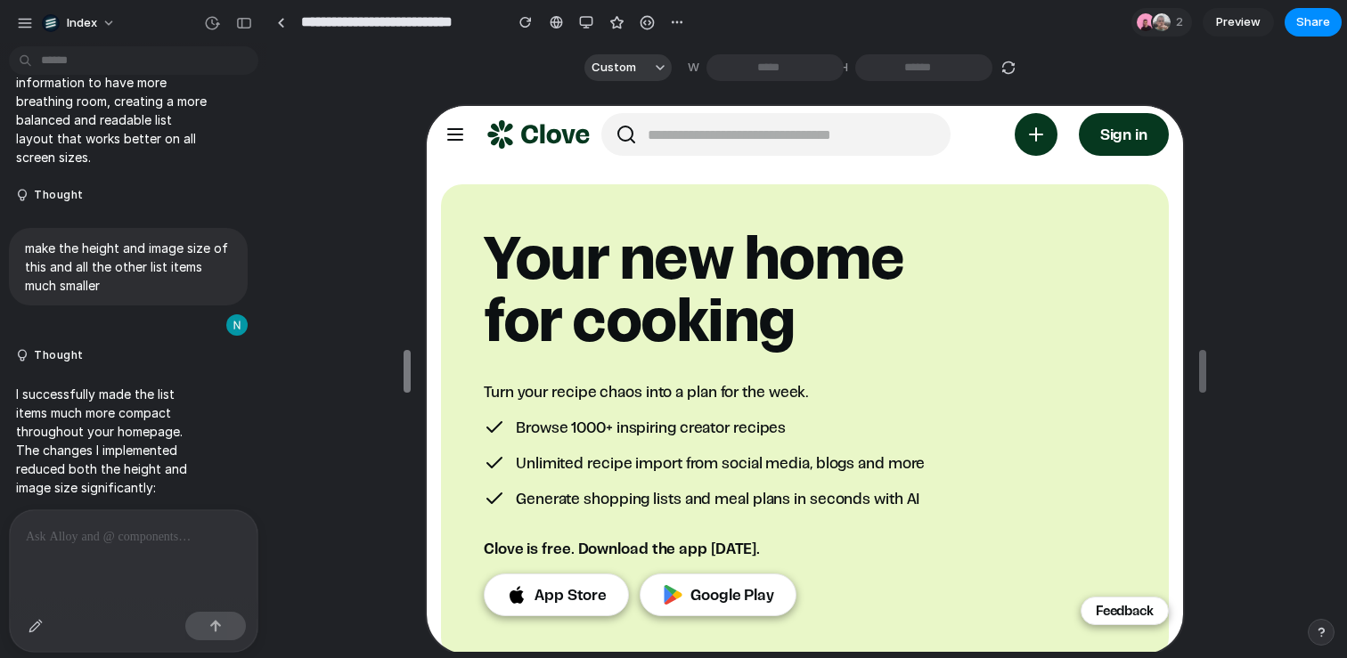
drag, startPoint x: 595, startPoint y: 371, endPoint x: 402, endPoint y: 378, distance: 193.4
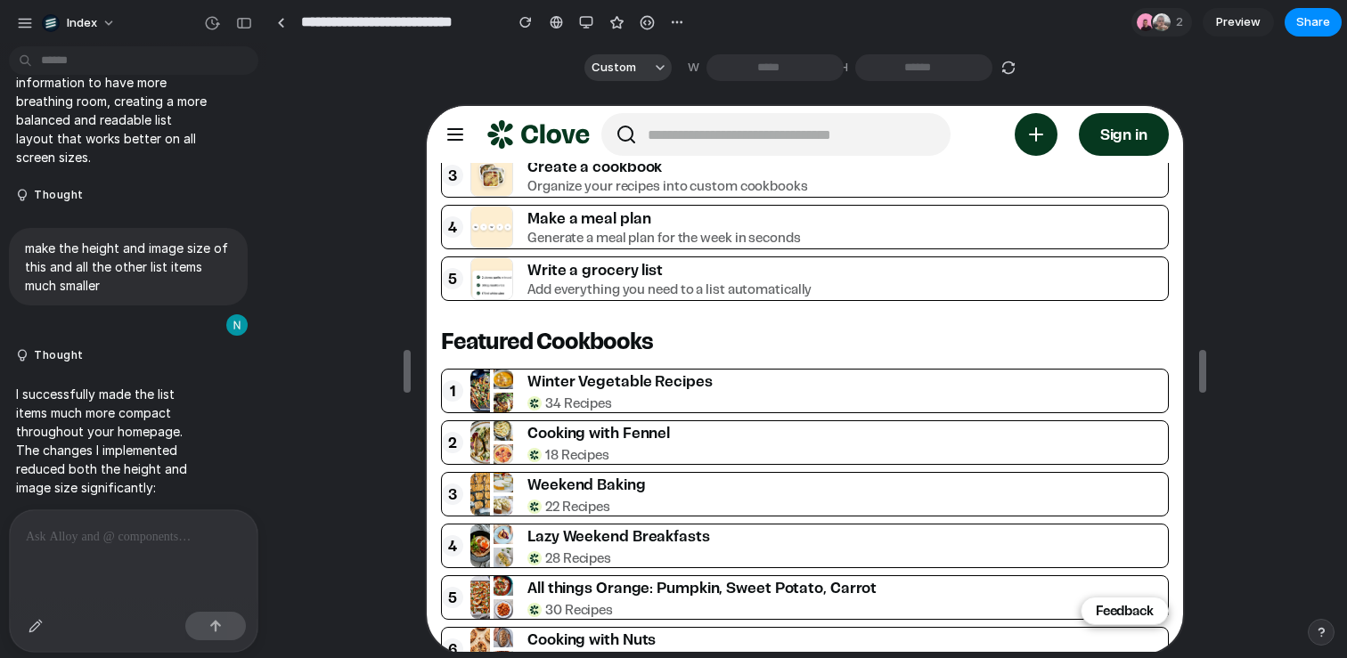
scroll to position [913, 0]
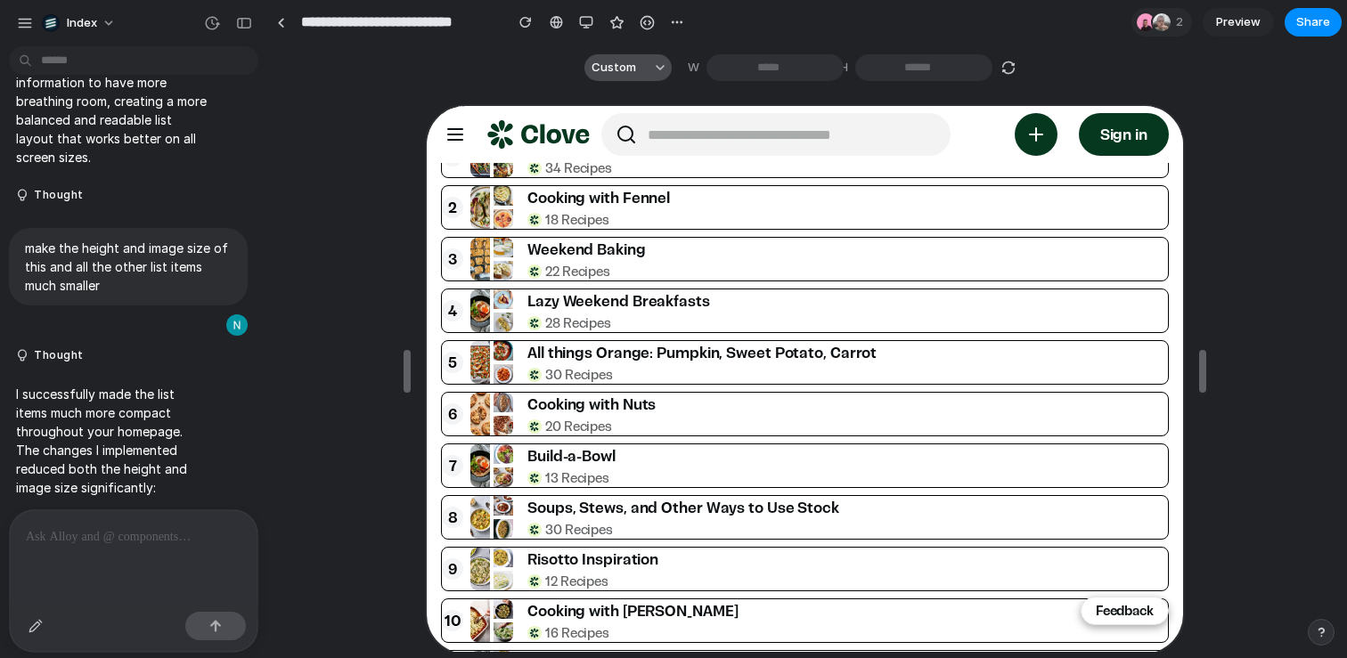
click at [610, 72] on span "Custom" at bounding box center [614, 68] width 45 height 18
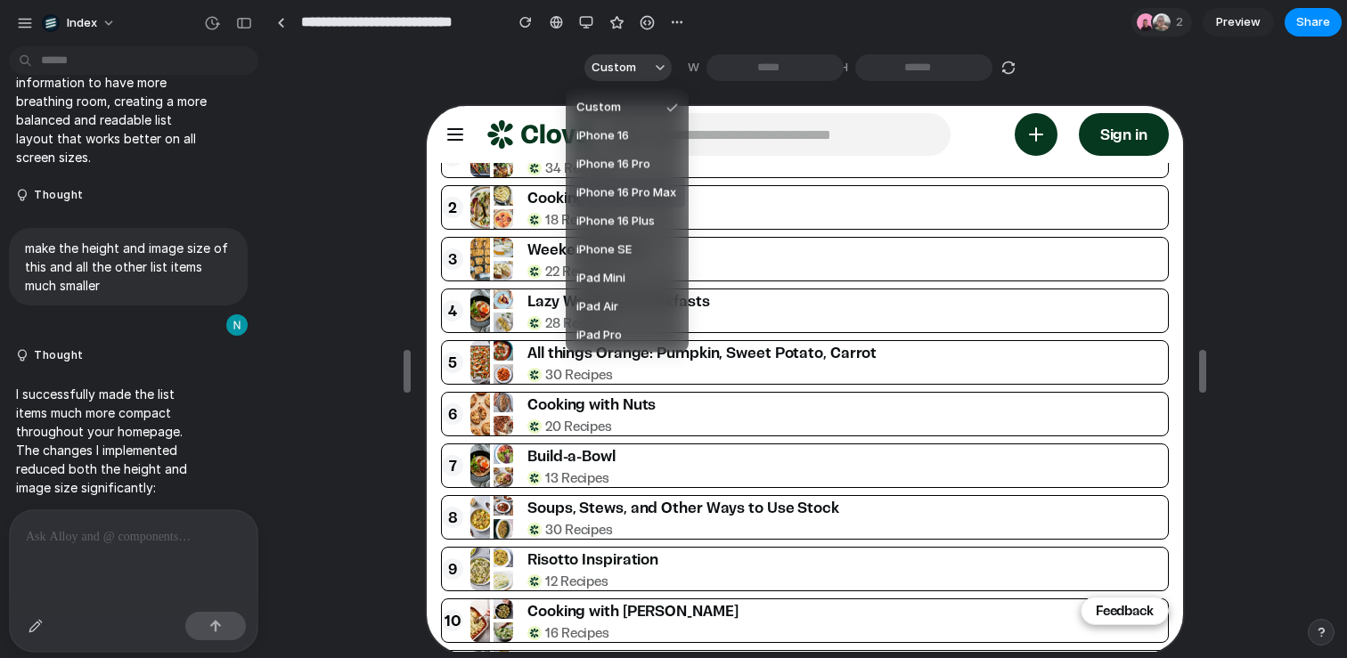
type input "***"
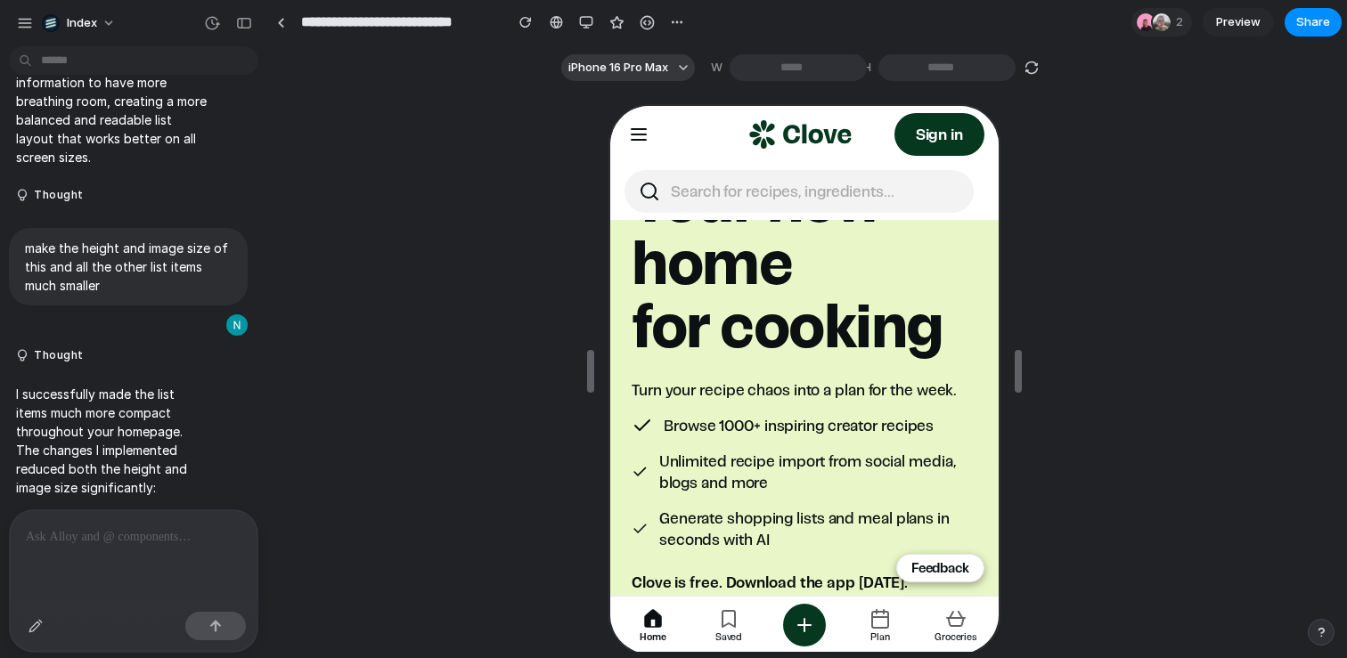
scroll to position [0, 0]
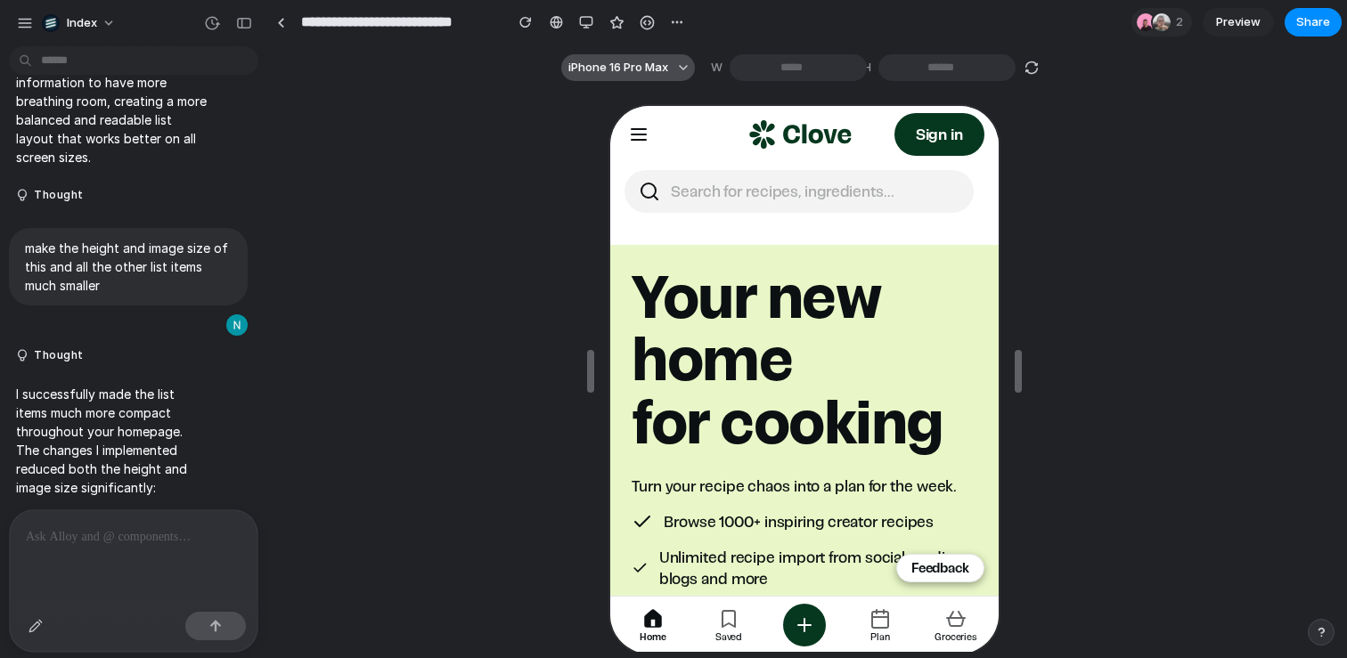
click at [632, 69] on span "iPhone 16 Pro Max" at bounding box center [618, 68] width 100 height 18
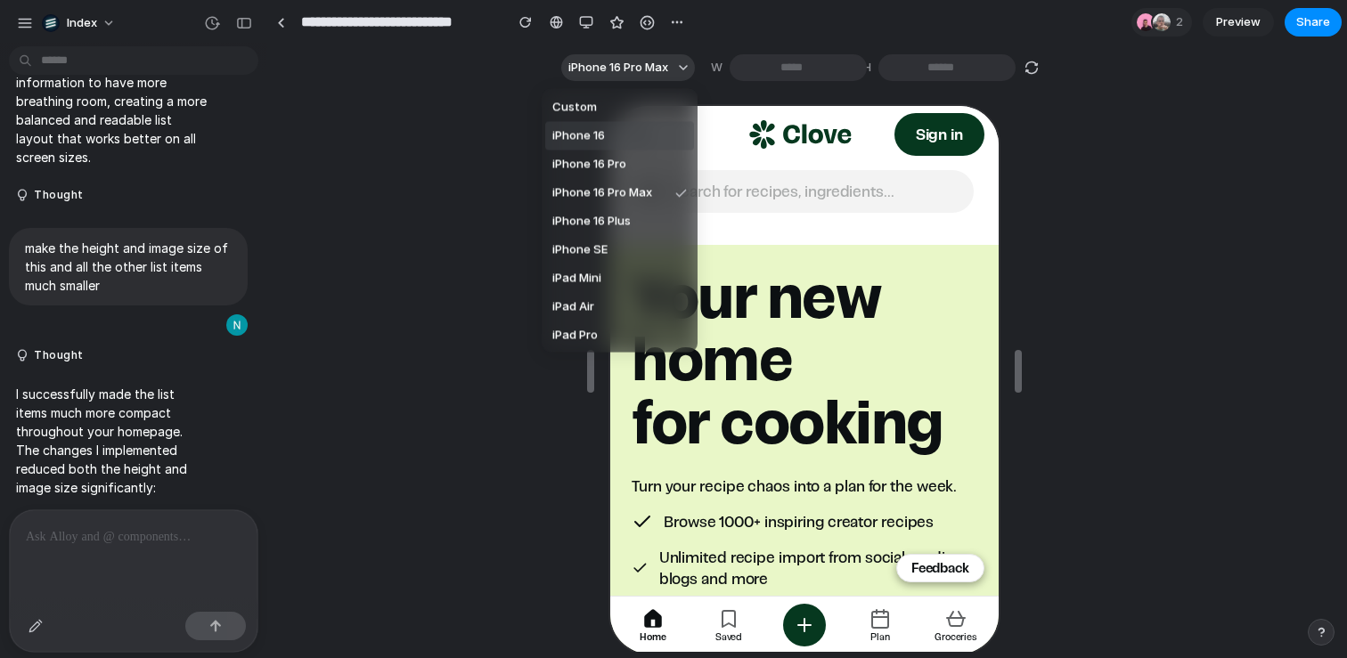
type input "***"
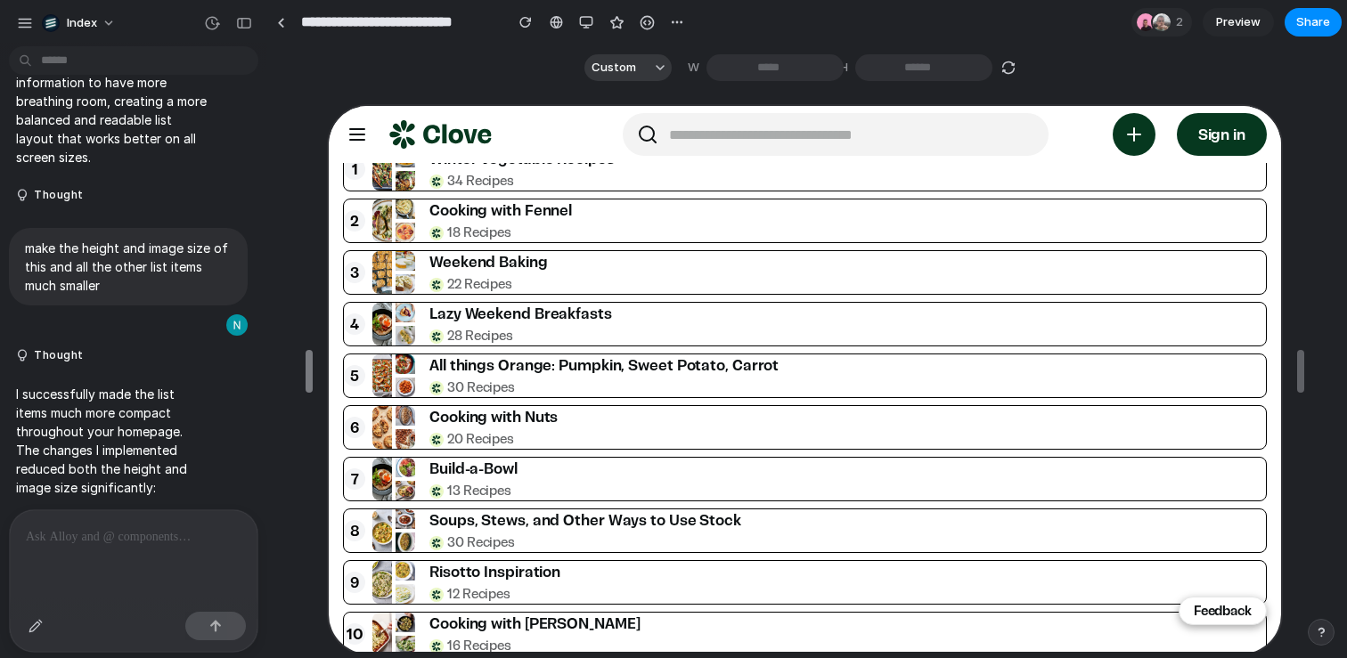
scroll to position [910, 0]
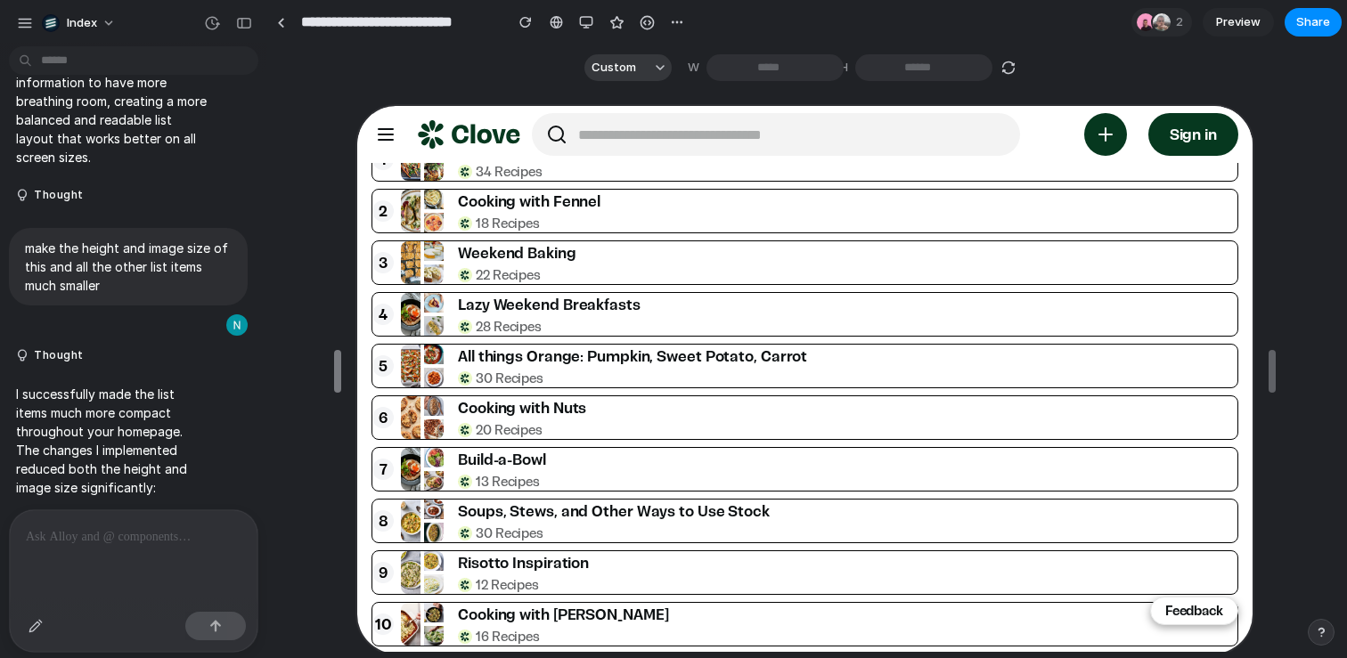
drag, startPoint x: 613, startPoint y: 382, endPoint x: 342, endPoint y: 358, distance: 271.9
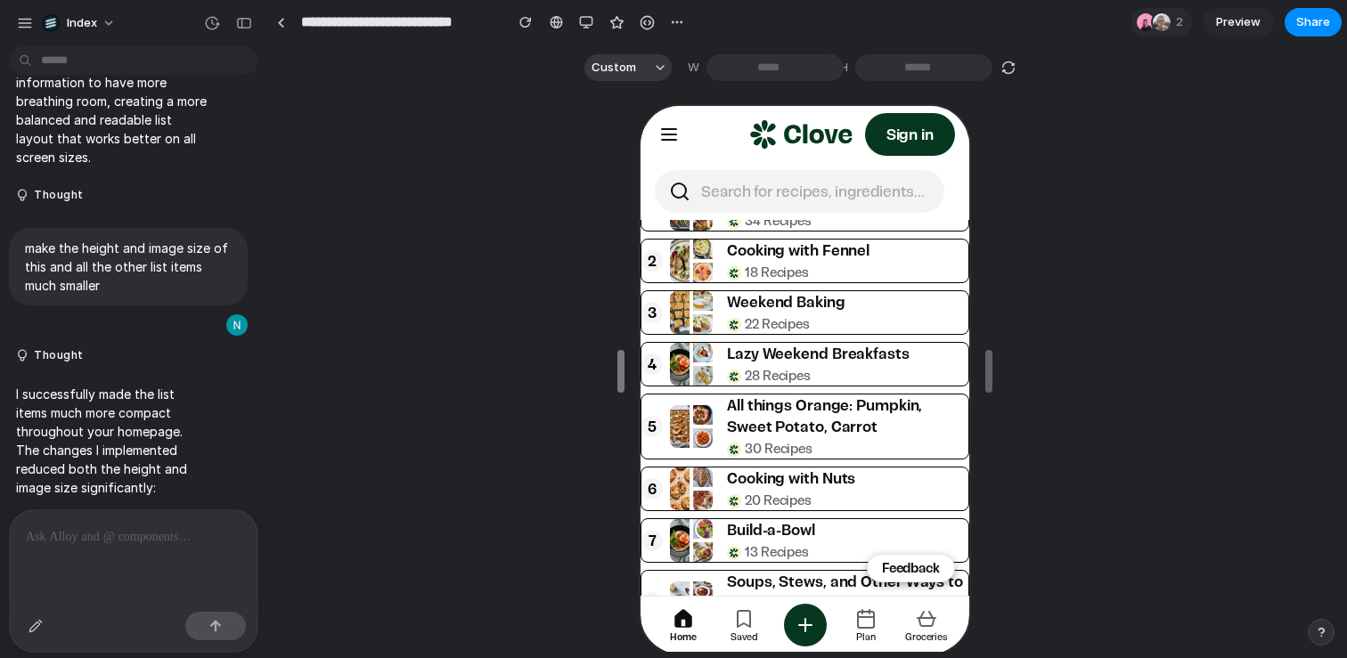
scroll to position [1015, 0]
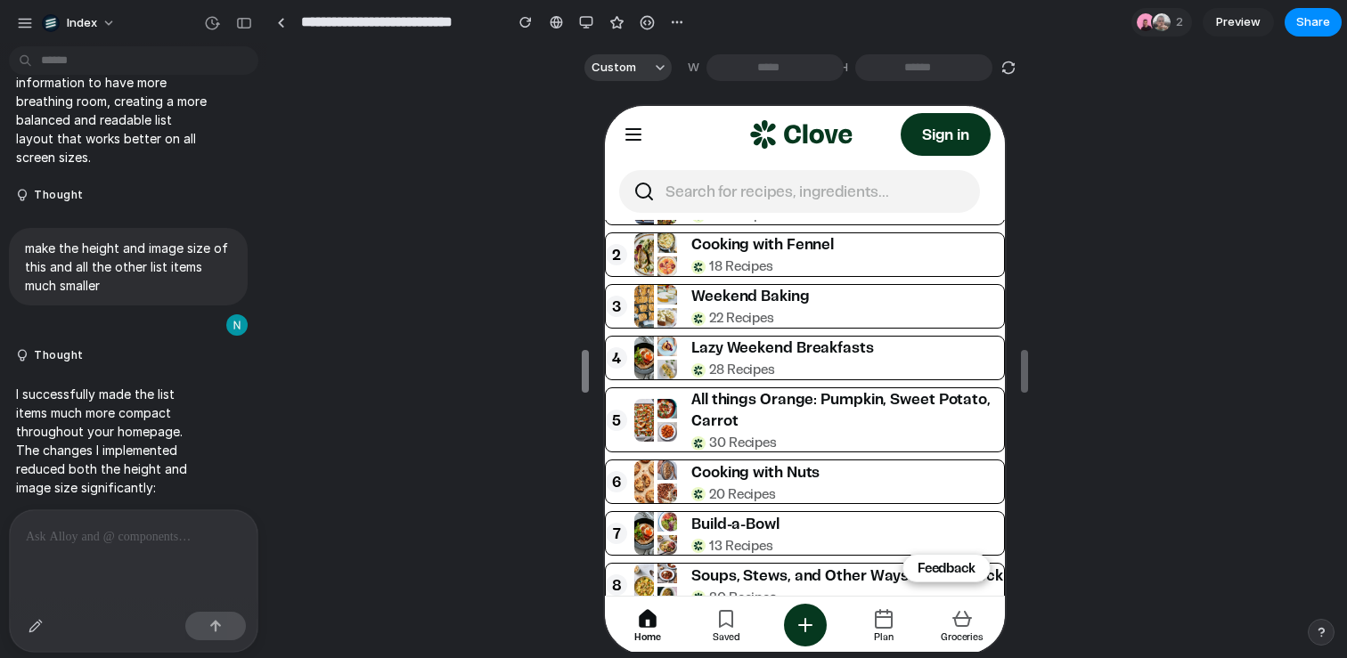
drag, startPoint x: 342, startPoint y: 369, endPoint x: 574, endPoint y: 383, distance: 232.1
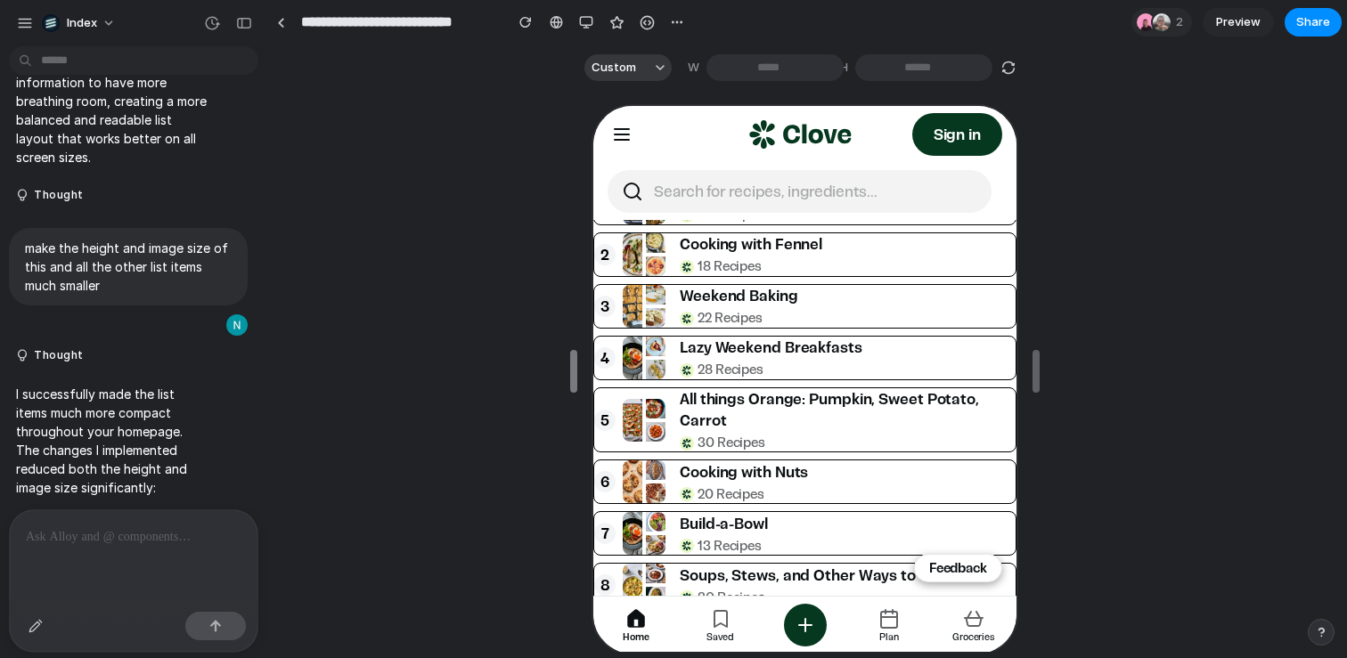
scroll to position [910, 0]
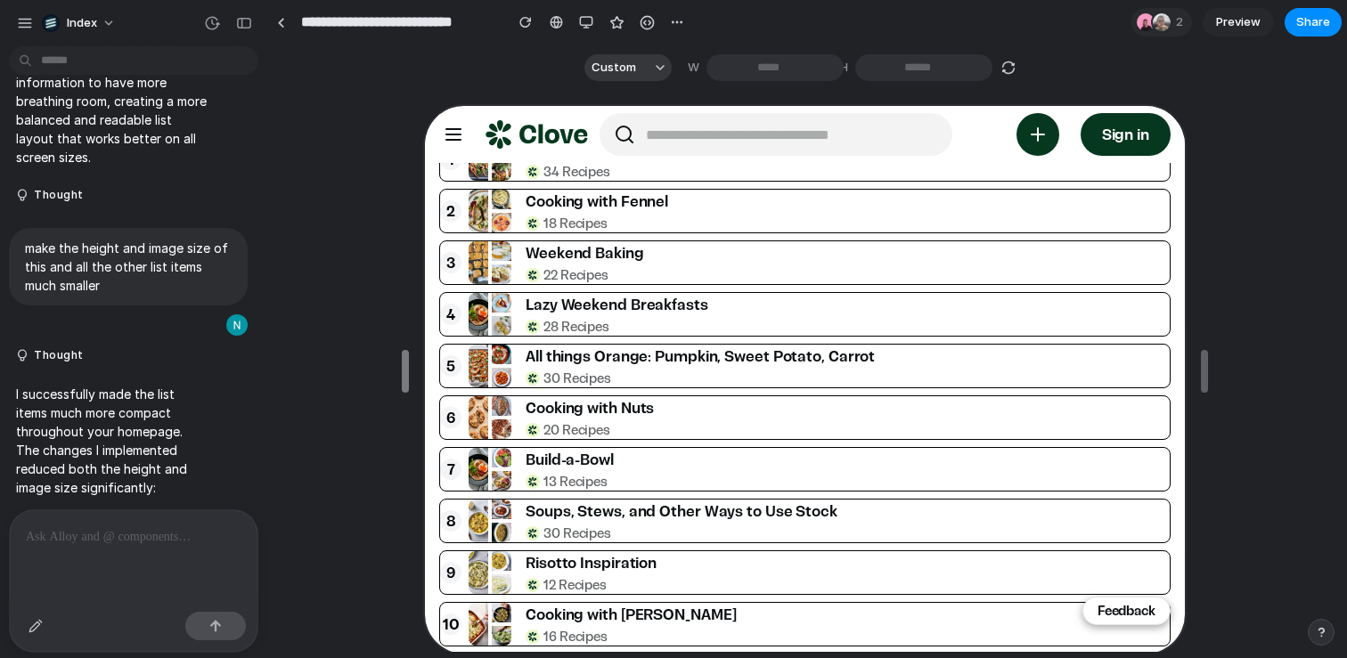
type input "***"
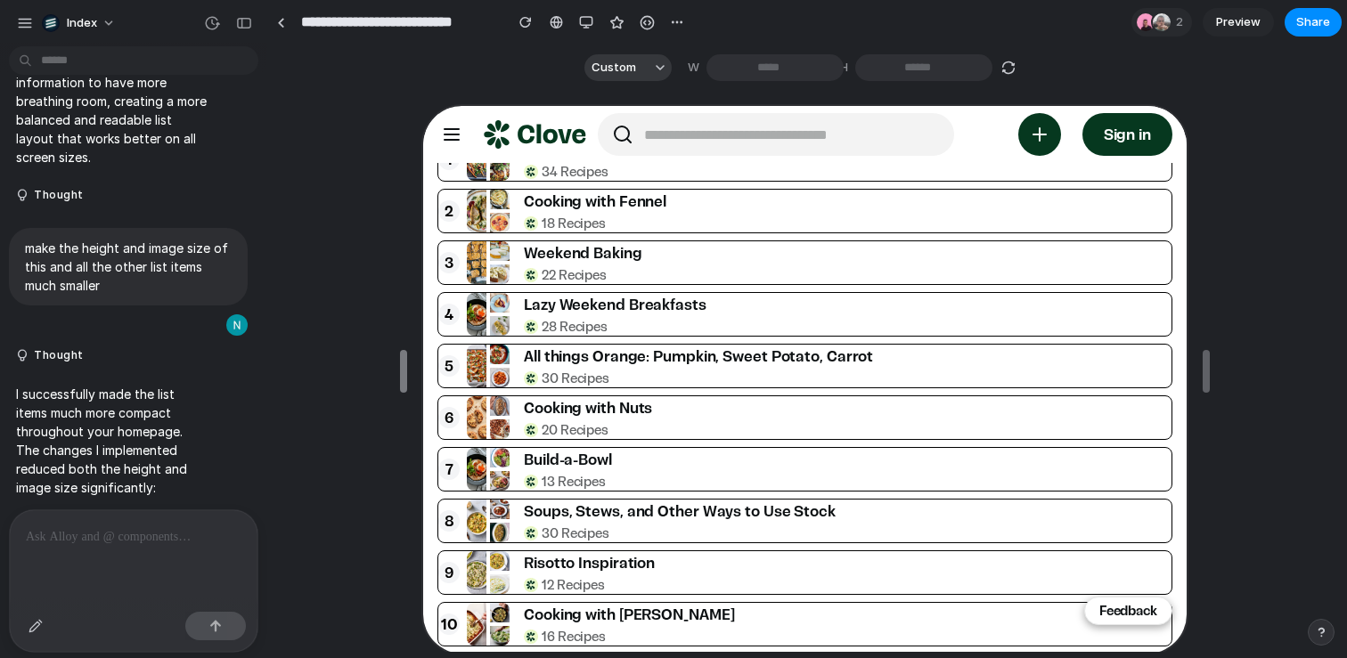
drag, startPoint x: 572, startPoint y: 372, endPoint x: 403, endPoint y: 366, distance: 169.4
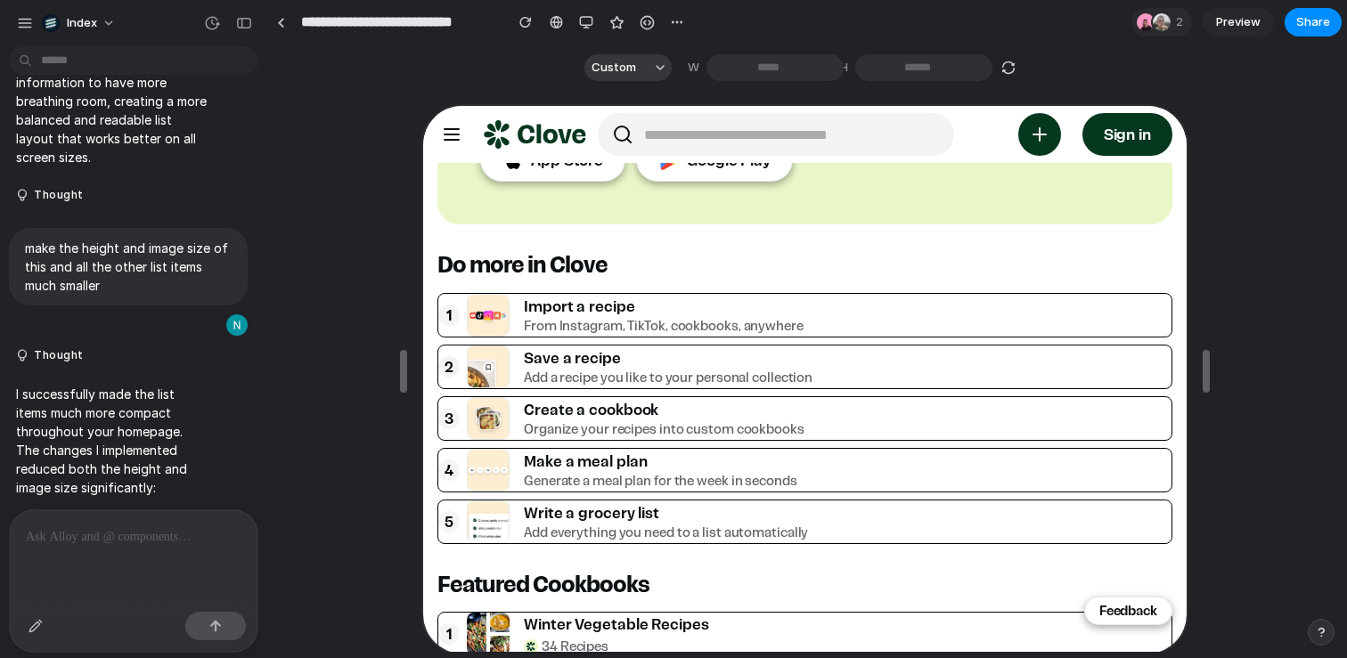
scroll to position [0, 0]
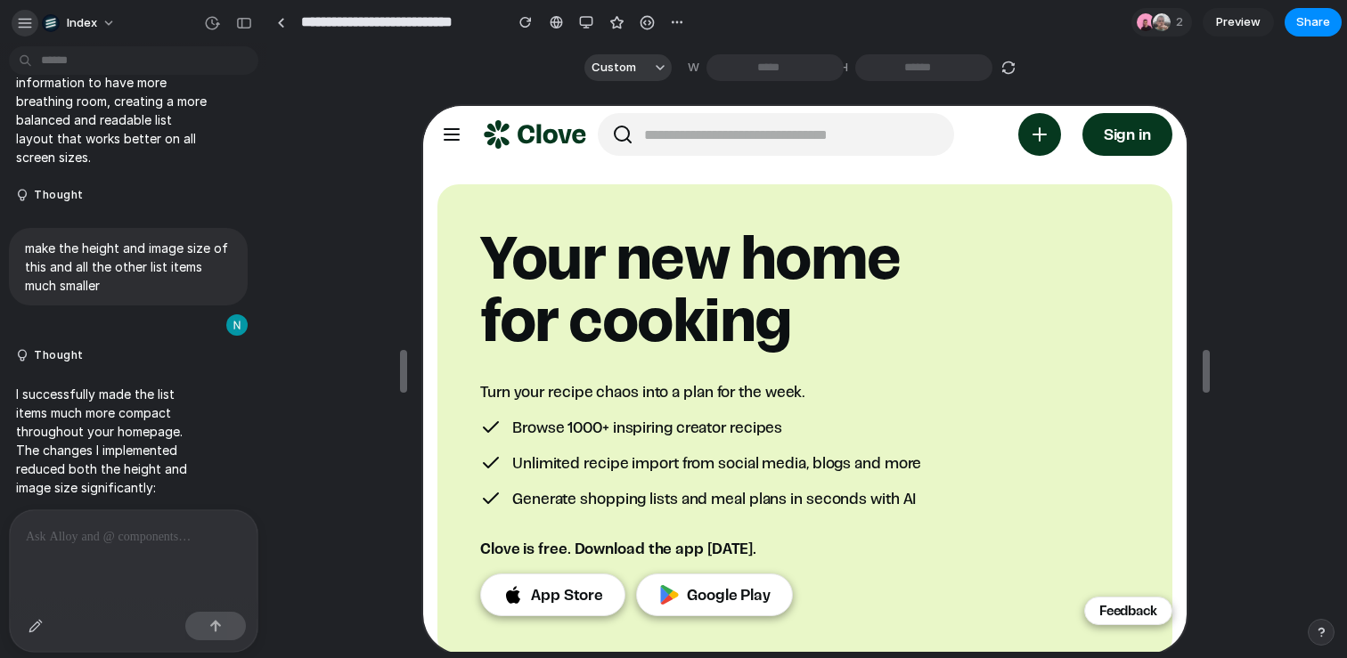
click at [26, 28] on div "button" at bounding box center [25, 23] width 16 height 16
click at [28, 28] on div "button" at bounding box center [25, 23] width 16 height 16
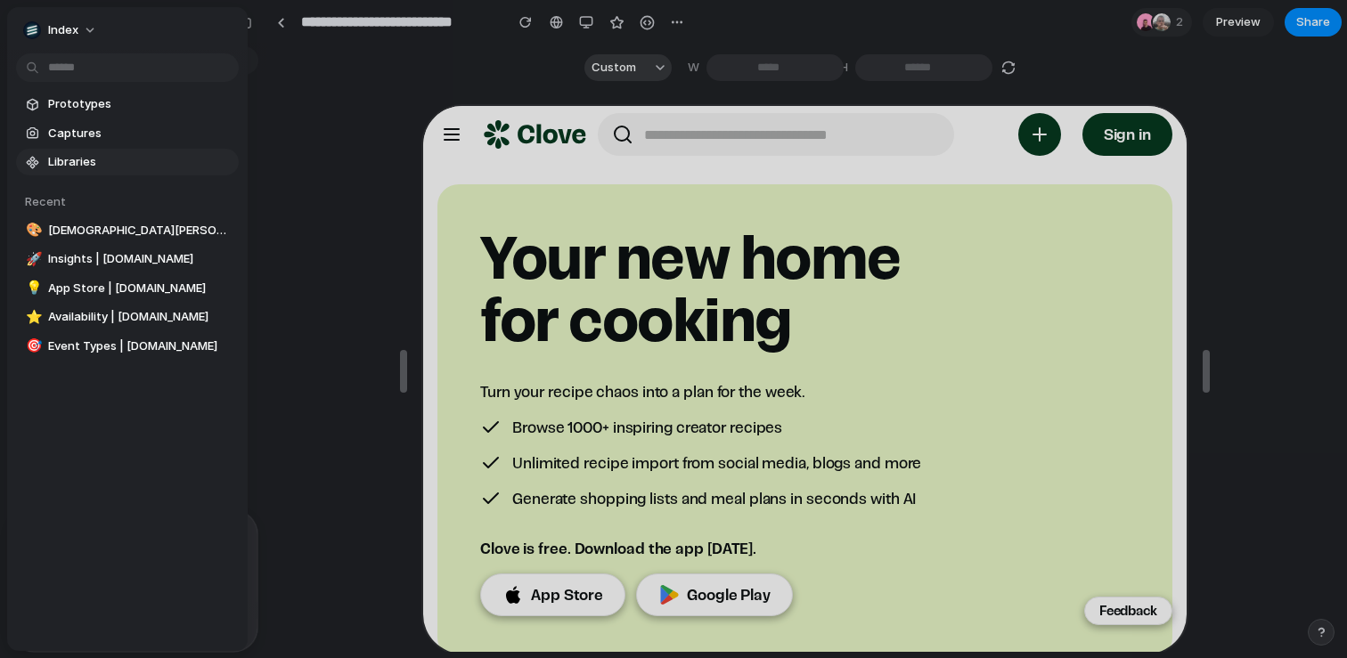
click at [68, 161] on span "Libraries" at bounding box center [140, 162] width 184 height 18
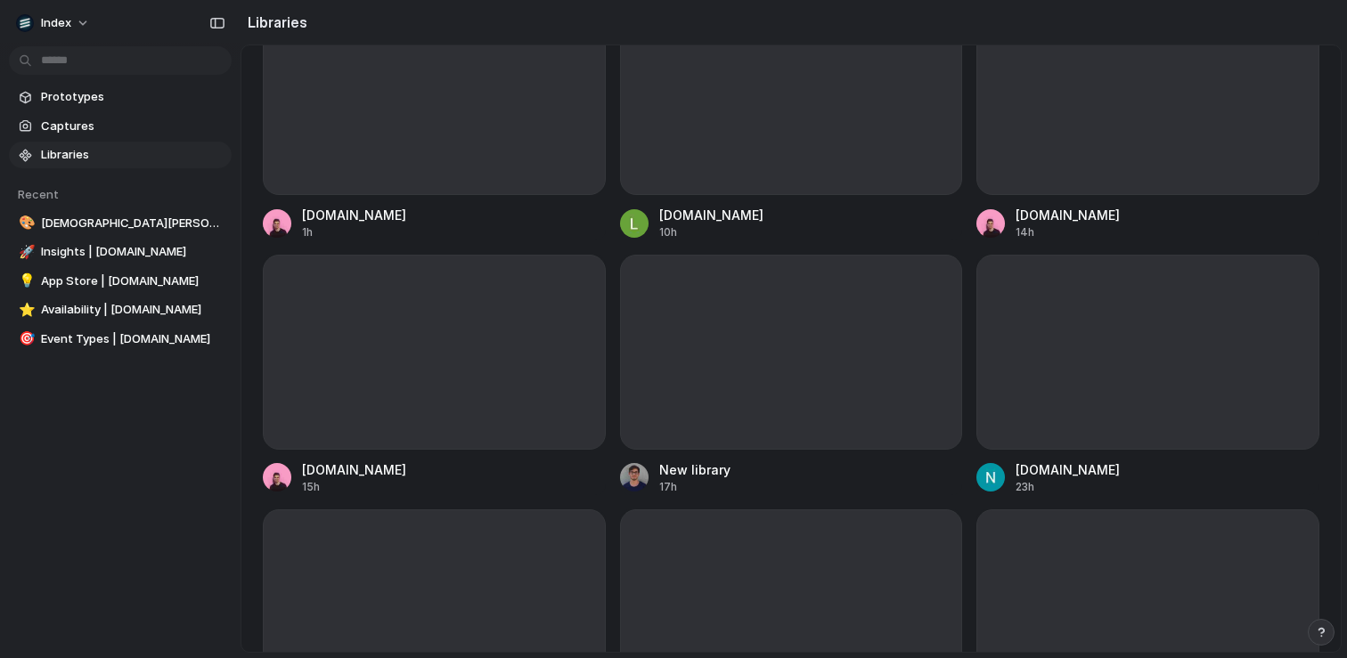
scroll to position [61, 0]
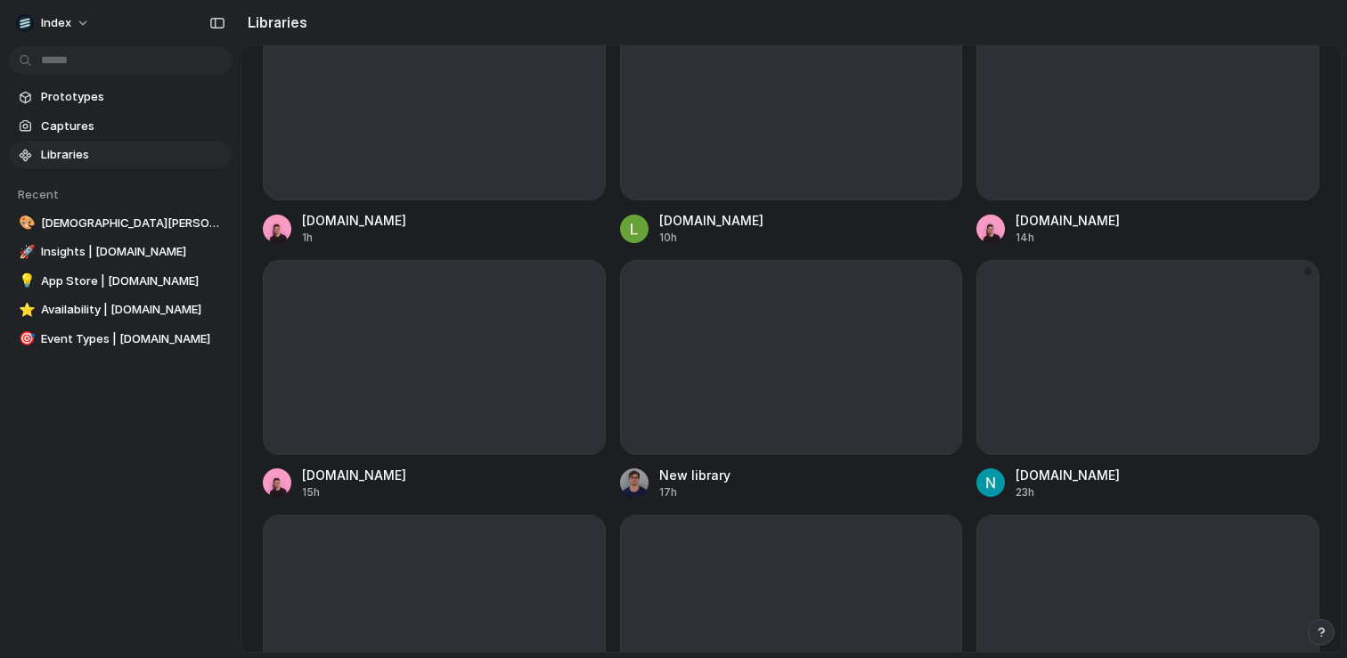
click at [1049, 331] on div at bounding box center [1147, 357] width 343 height 194
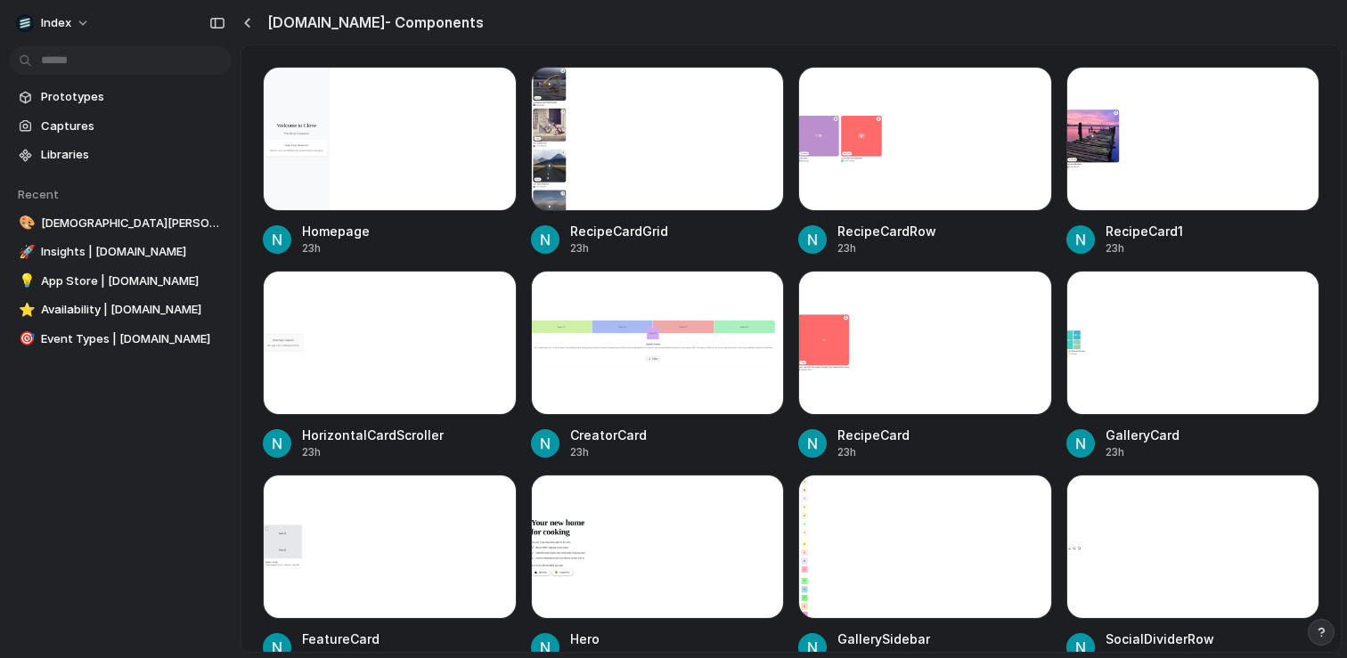
click at [249, 26] on div "button" at bounding box center [247, 23] width 8 height 10
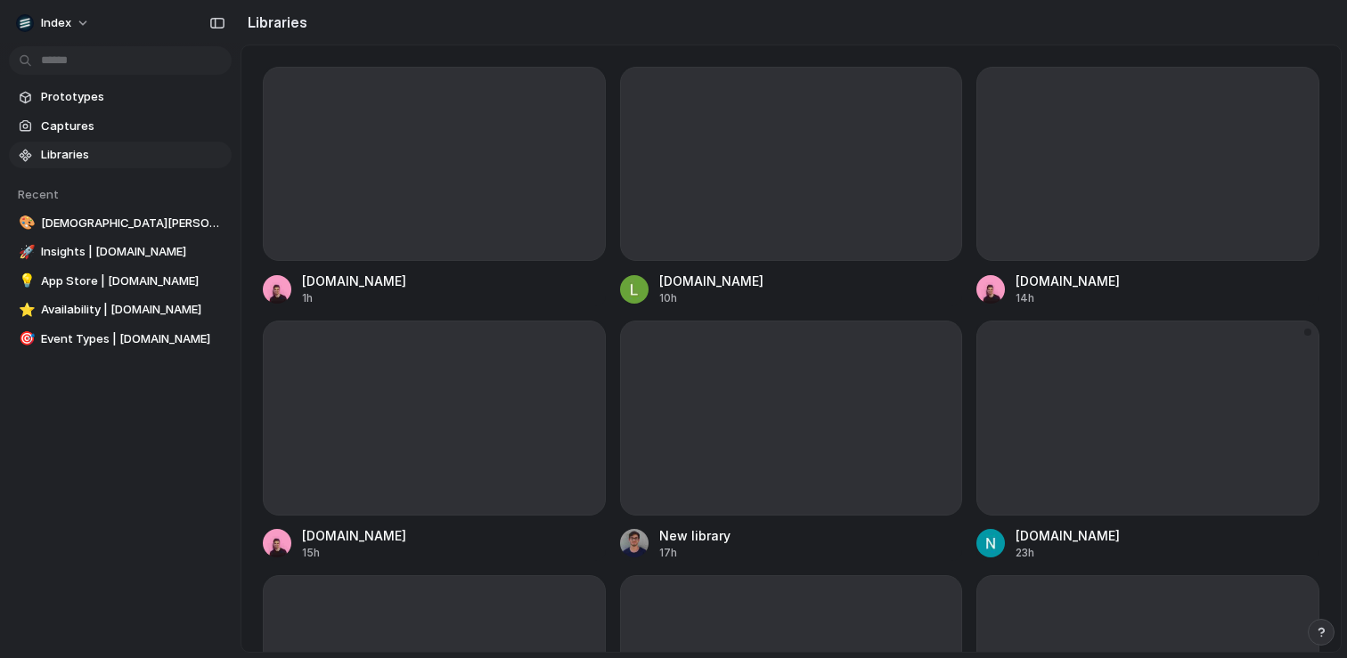
click at [1060, 459] on div at bounding box center [1147, 418] width 343 height 194
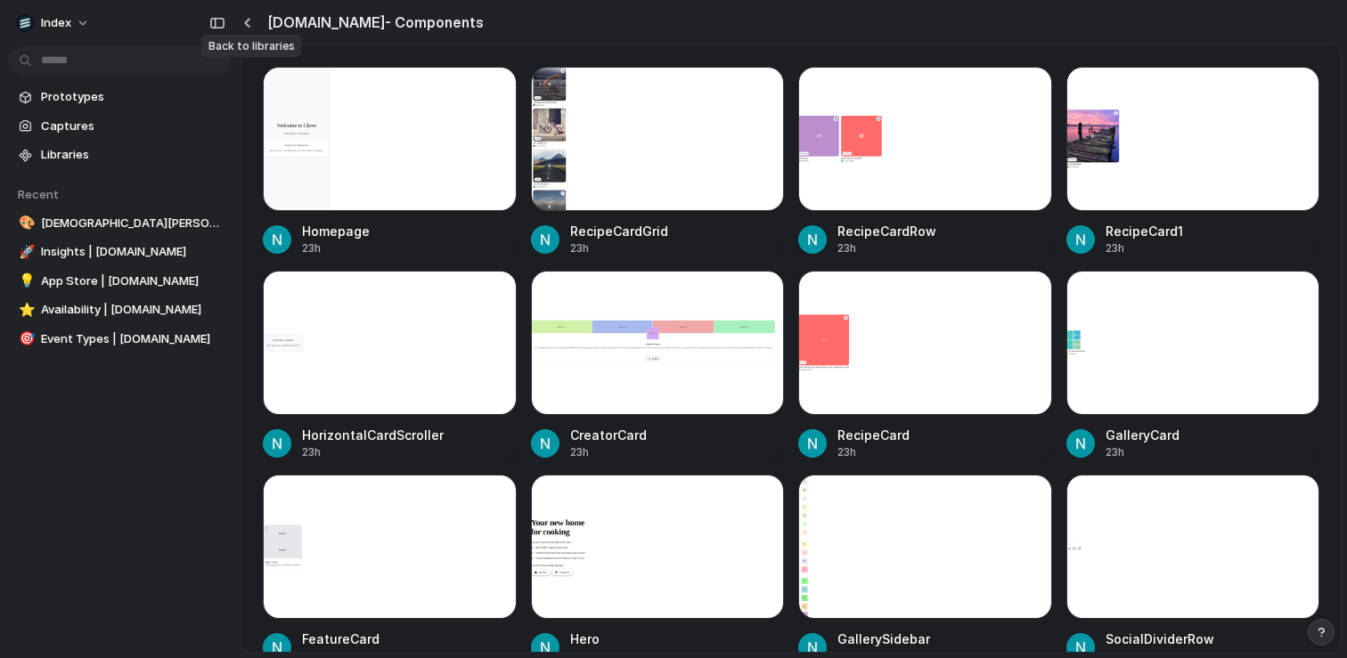
click at [247, 28] on button "button" at bounding box center [247, 22] width 13 height 15
